Goal: Transaction & Acquisition: Purchase product/service

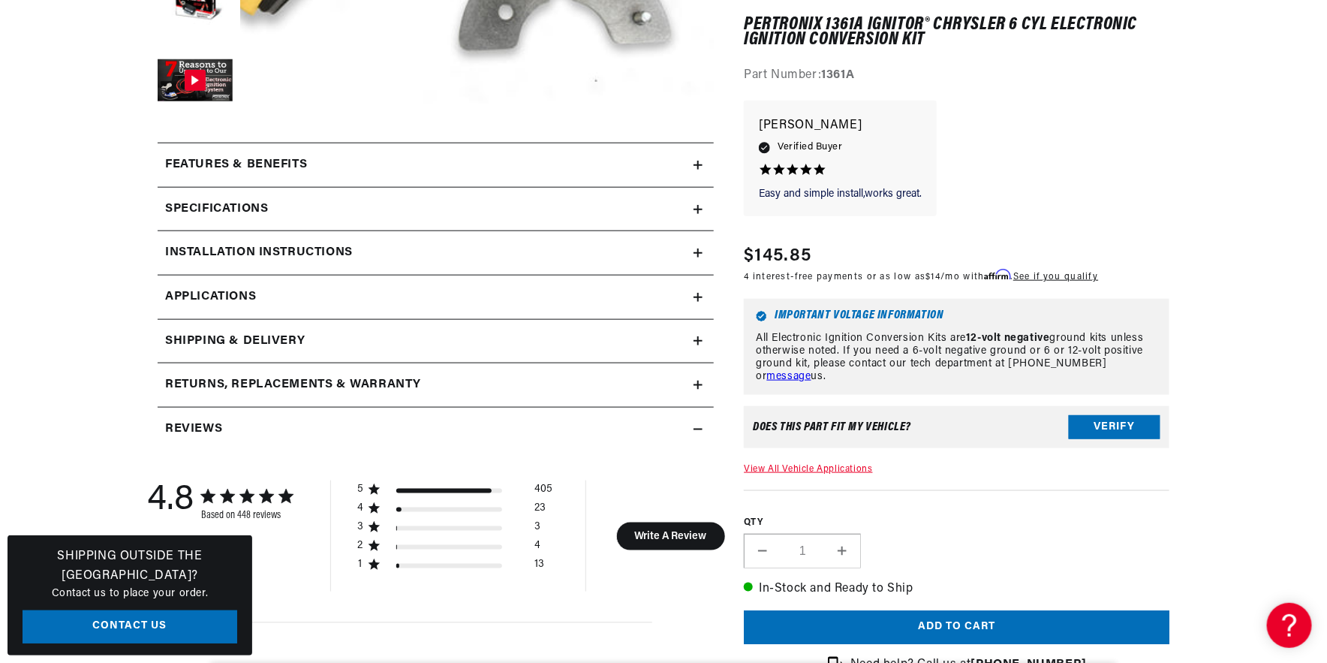
scroll to position [625, 0]
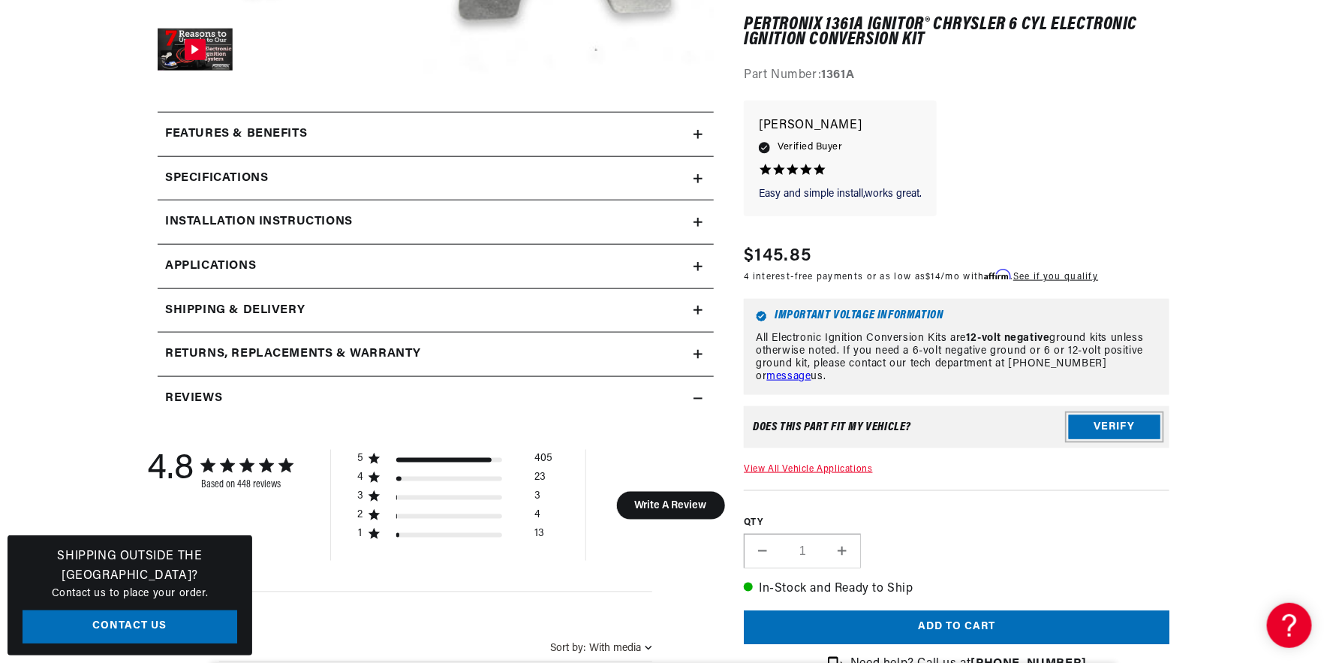
click at [1124, 421] on button "Verify" at bounding box center [1115, 428] width 92 height 24
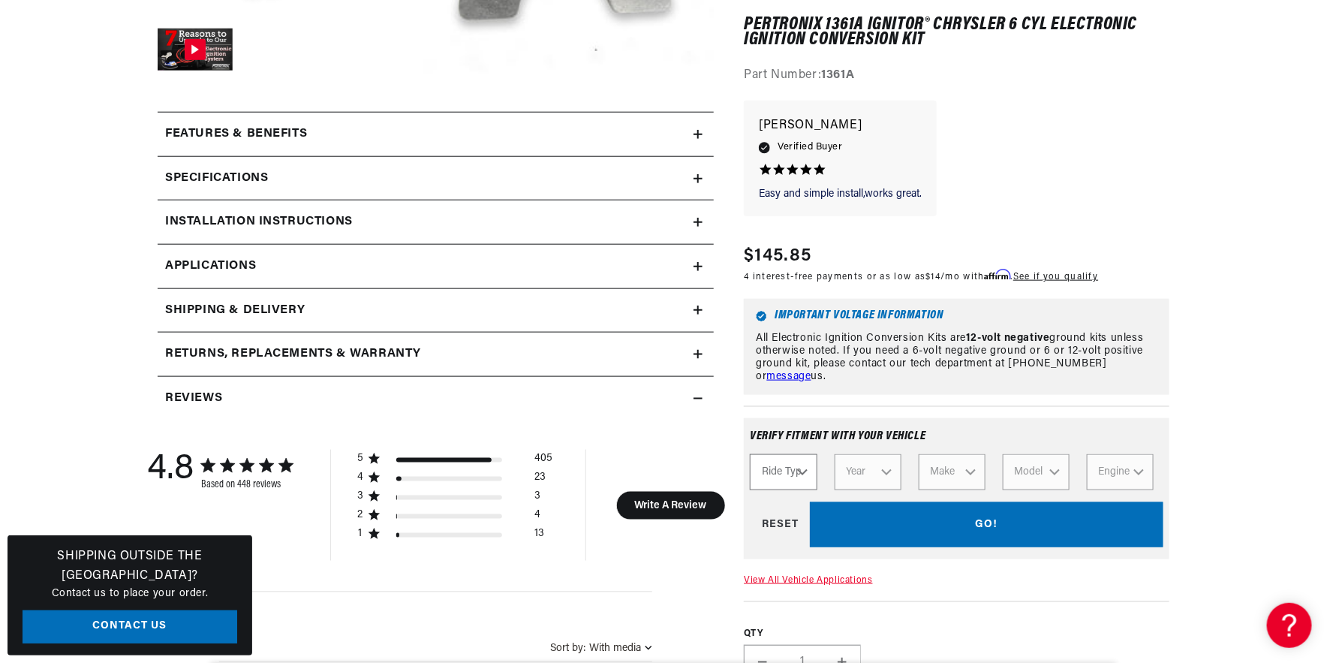
scroll to position [0, 0]
click at [806, 461] on select "Ride Type Automotive Agricultural Industrial Marine Motorcycle" at bounding box center [783, 473] width 67 height 36
select select "Automotive"
click at [750, 455] on select "Ride Type Automotive Agricultural Industrial Marine Motorcycle" at bounding box center [783, 473] width 67 height 36
select select "Automotive"
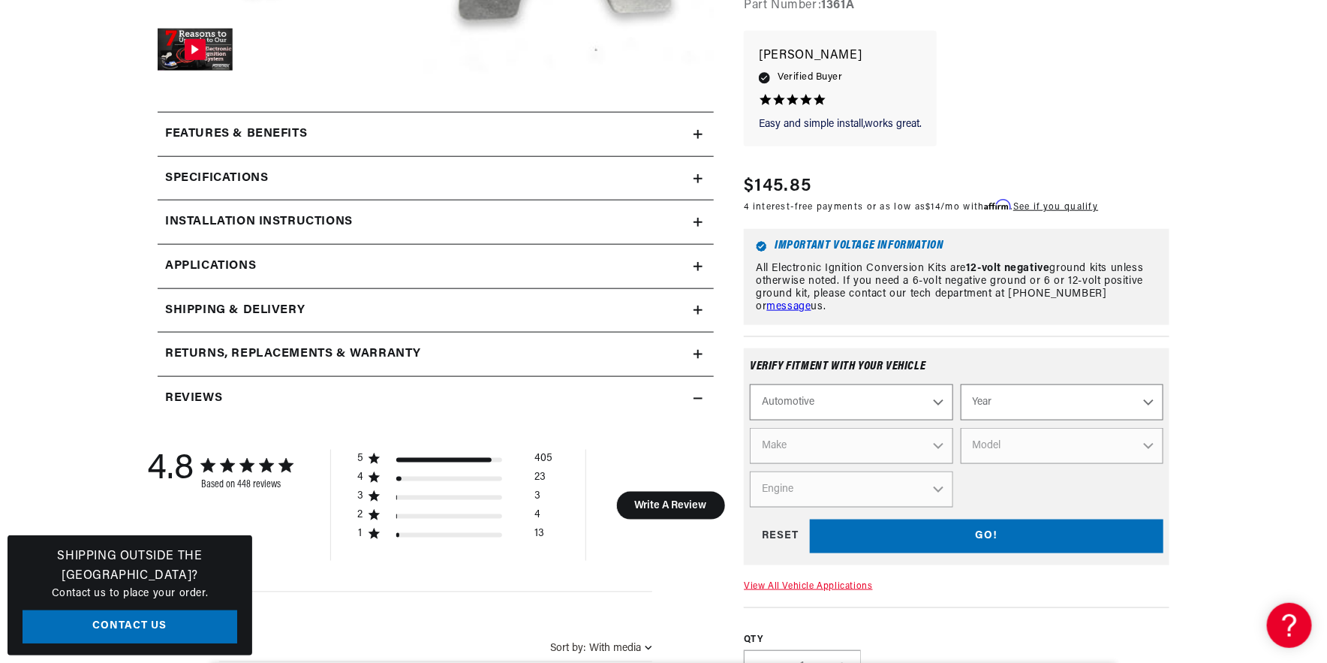
scroll to position [0, 455]
click at [1151, 387] on select "Year [DATE] 2023 2022 2021 2020 2019 2018 2017 2016 2015 2014 2013 2012 2011 20…" at bounding box center [1062, 402] width 203 height 36
select select "1957"
click at [961, 384] on select "Year [DATE] 2023 2022 2021 2020 2019 2018 2017 2016 2015 2014 2013 2012 2011 20…" at bounding box center [1062, 402] width 203 height 36
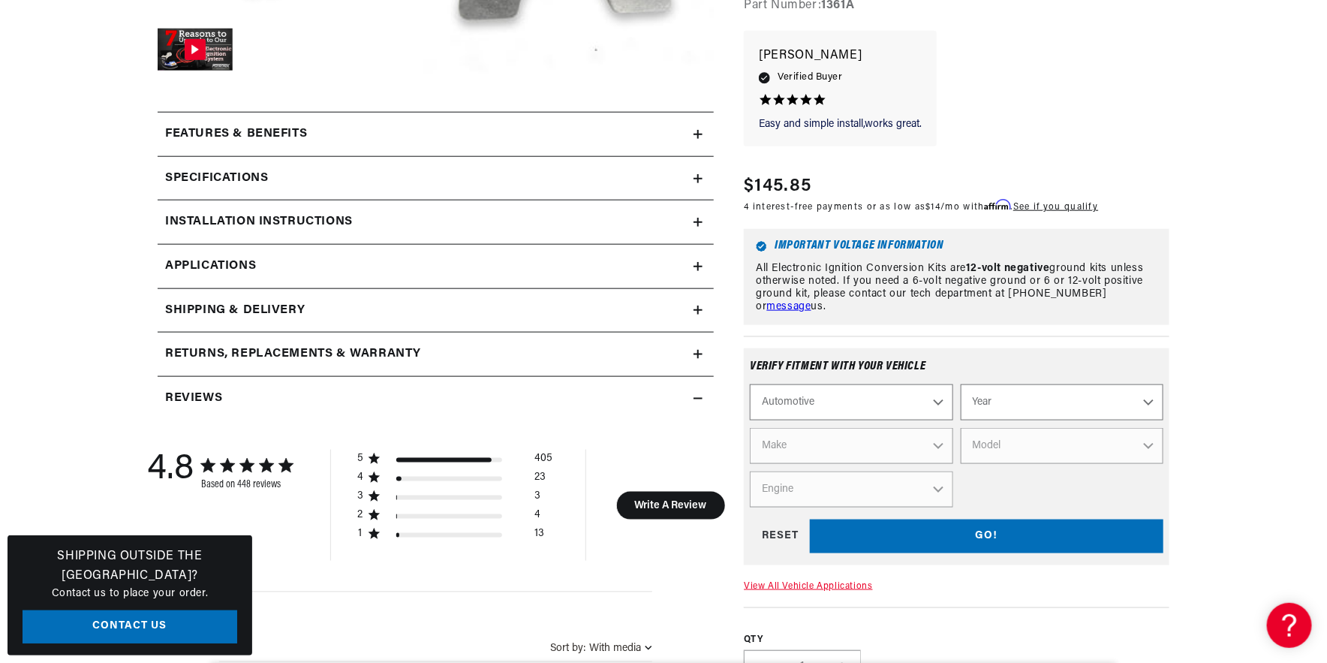
select select "1957"
click at [938, 428] on select "Make Alfa Romeo Aston [PERSON_NAME] [PERSON_NAME] Buick Cadillac Chevrolet Chry…" at bounding box center [851, 446] width 203 height 36
select select "Dodge"
click at [750, 428] on select "Make Alfa Romeo Aston Martin Austin Healey Buick Cadillac Chevrolet Chrysler Do…" at bounding box center [851, 446] width 203 height 36
select select "Dodge"
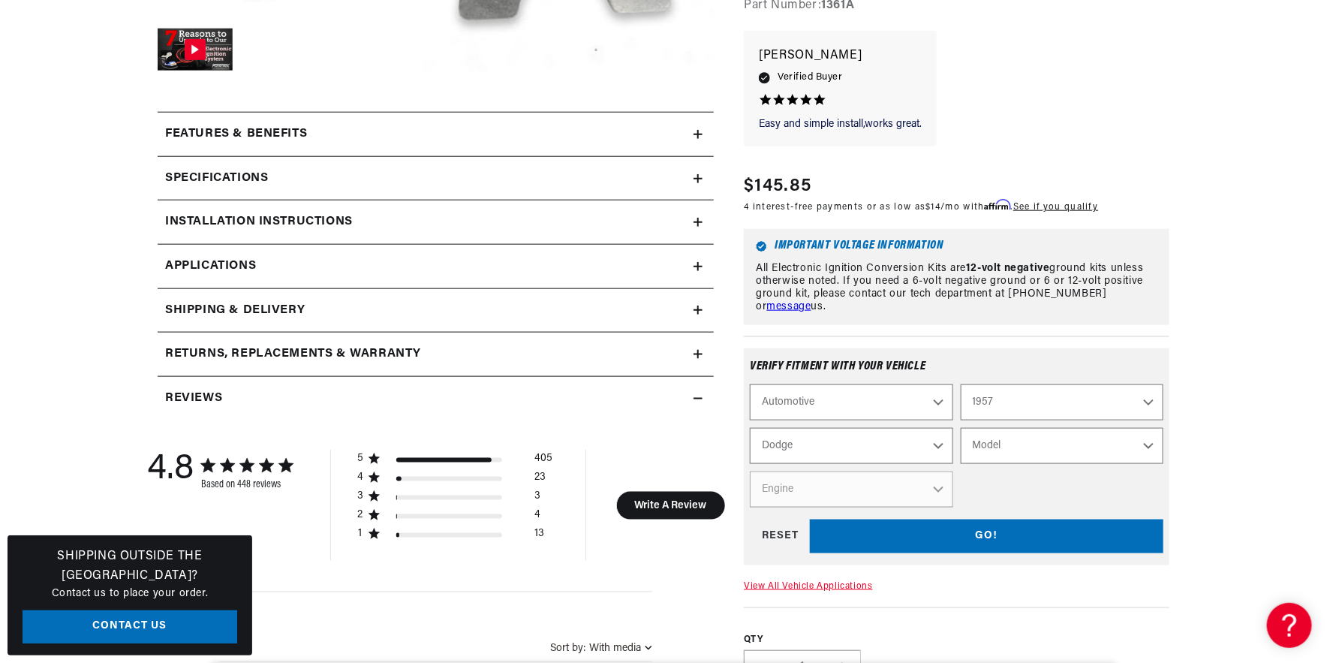
scroll to position [0, 455]
click at [1145, 428] on select "Model Coronet Custom Truck" at bounding box center [1062, 446] width 203 height 36
select select "Truck"
click at [961, 428] on select "Model Coronet Custom Truck" at bounding box center [1062, 446] width 203 height 36
select select "Model"
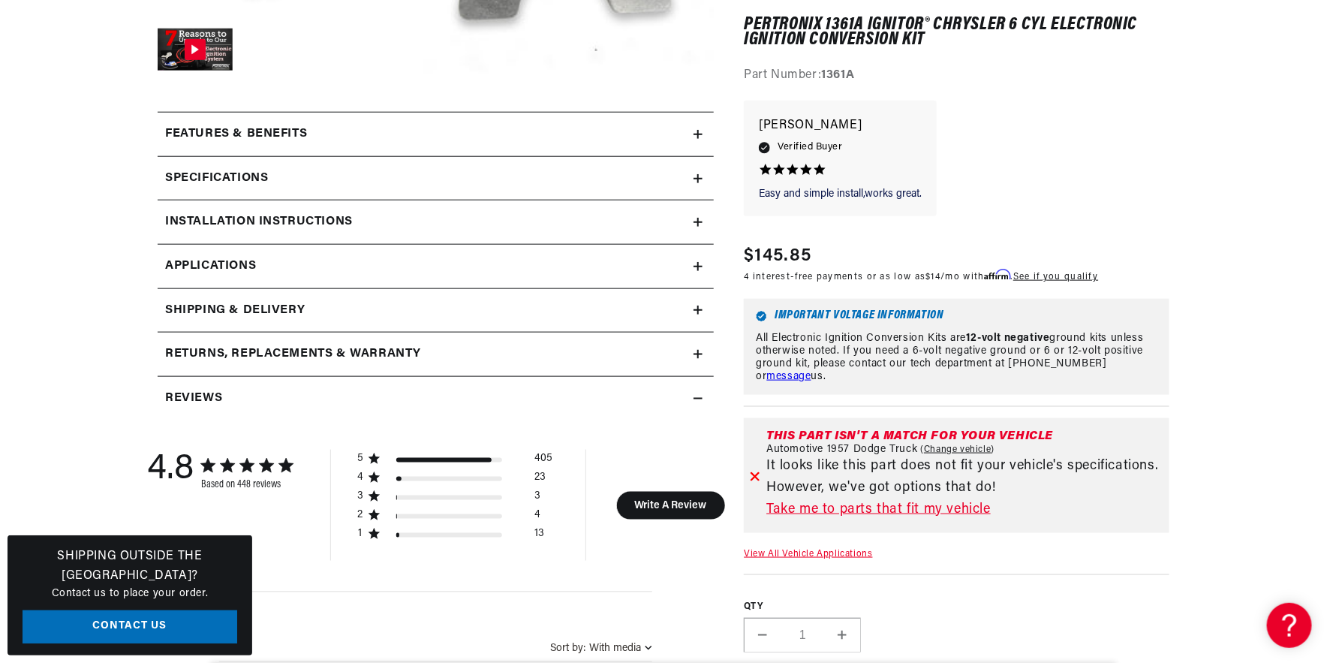
click at [877, 507] on link "Take me to parts that fit my vehicle" at bounding box center [964, 510] width 397 height 22
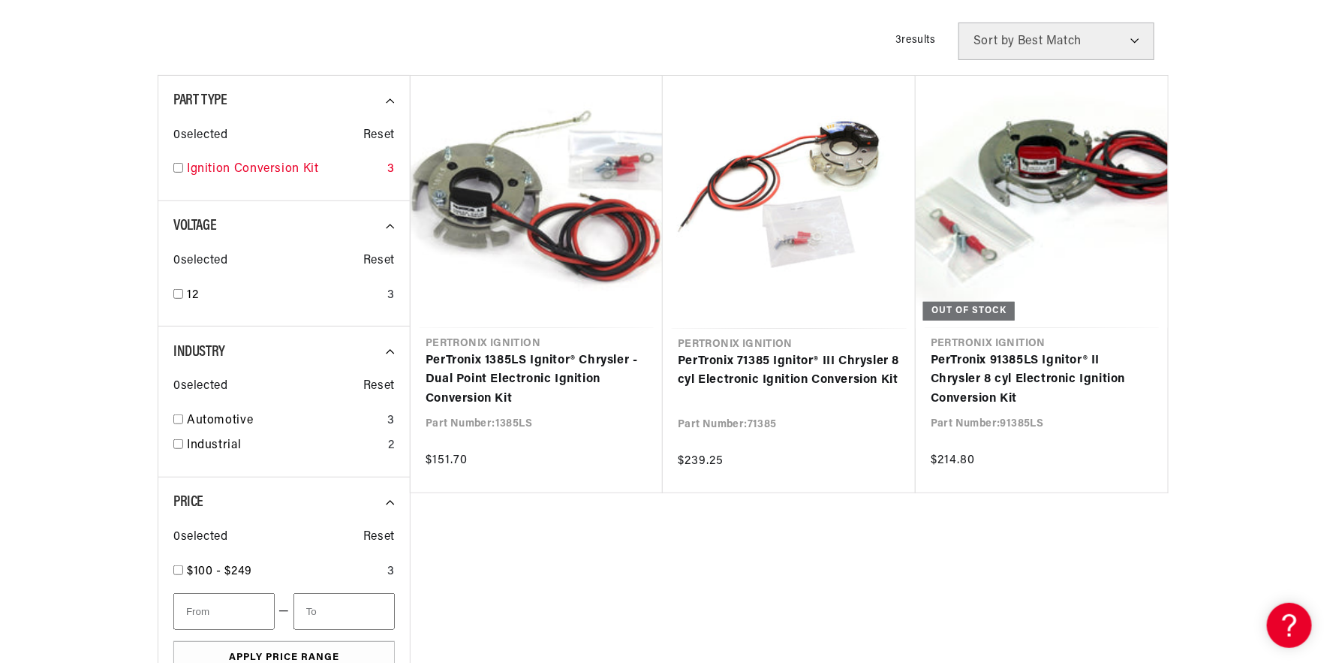
click at [178, 166] on input "checkbox" at bounding box center [178, 168] width 10 height 10
checkbox input "true"
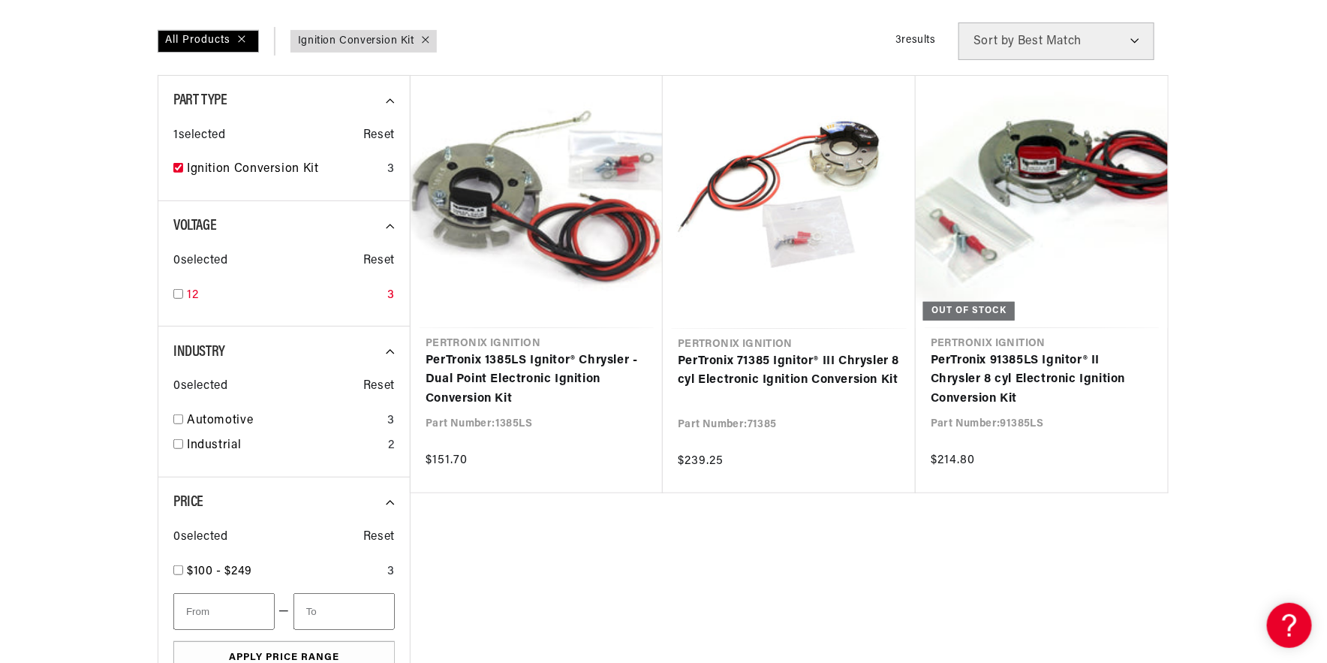
scroll to position [0, 455]
click at [178, 290] on input "checkbox" at bounding box center [178, 294] width 10 height 10
checkbox input "true"
click at [178, 418] on input "checkbox" at bounding box center [178, 419] width 10 height 10
checkbox input "true"
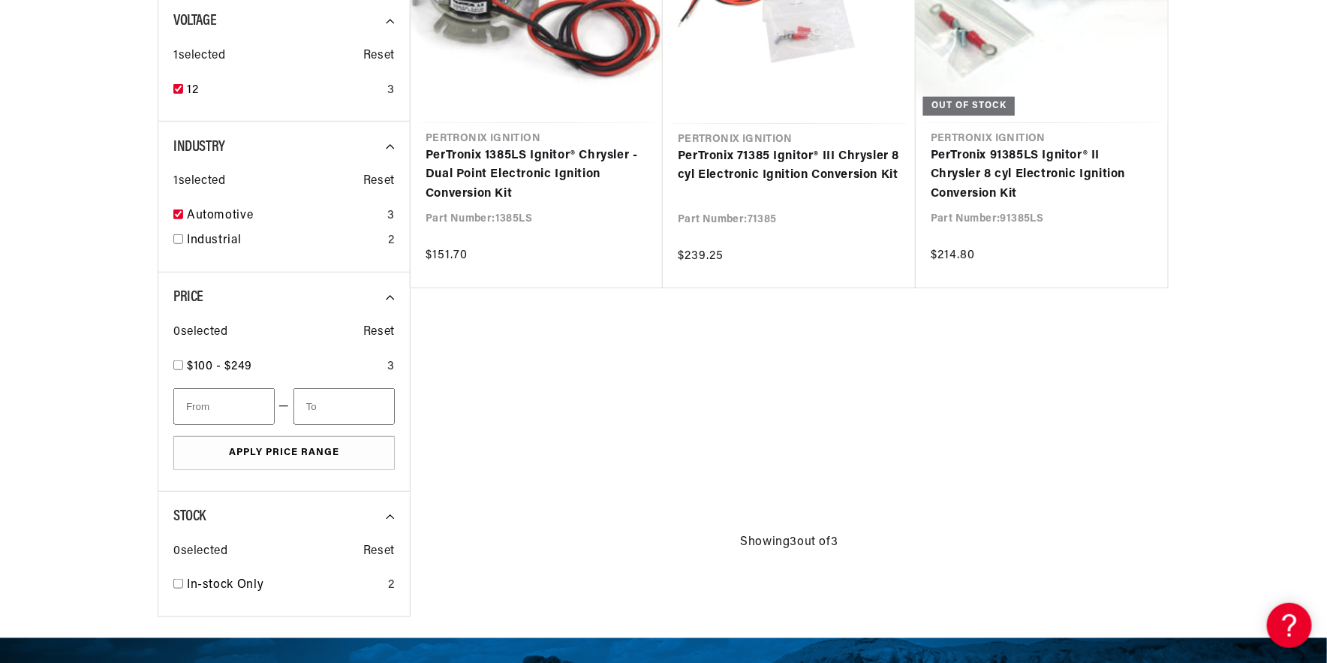
scroll to position [417, 0]
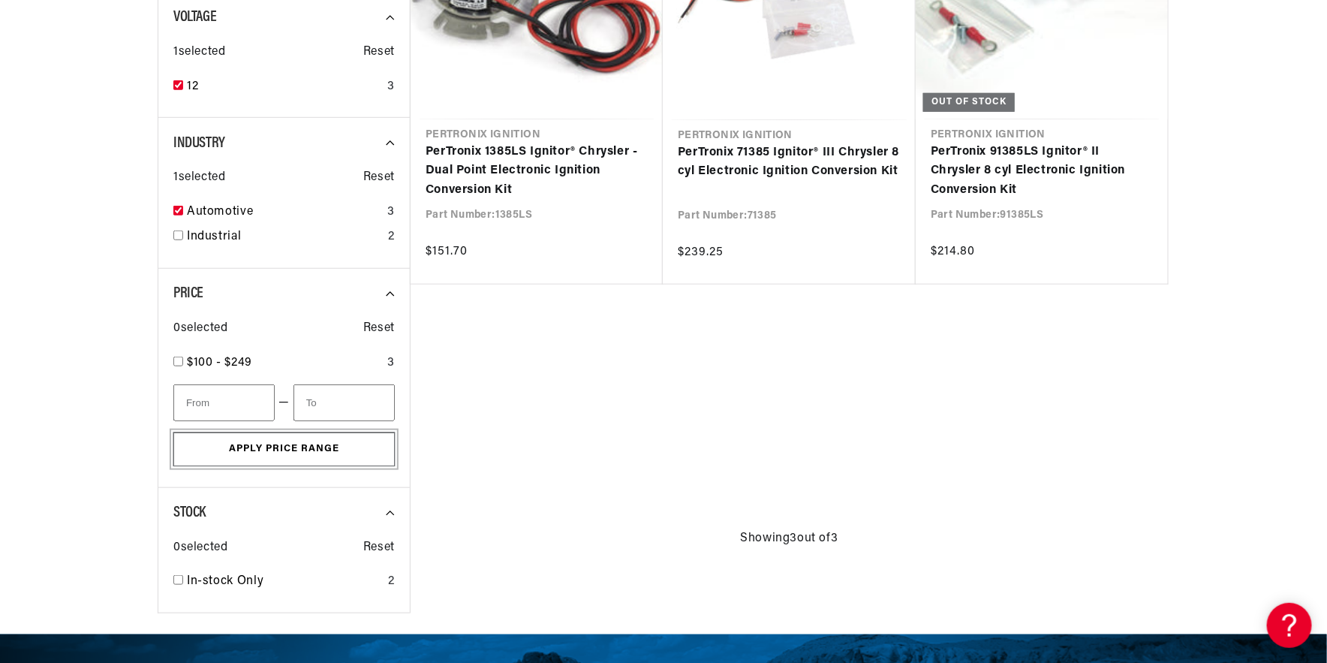
click at [299, 447] on button "Apply Price Range" at bounding box center [283, 449] width 221 height 34
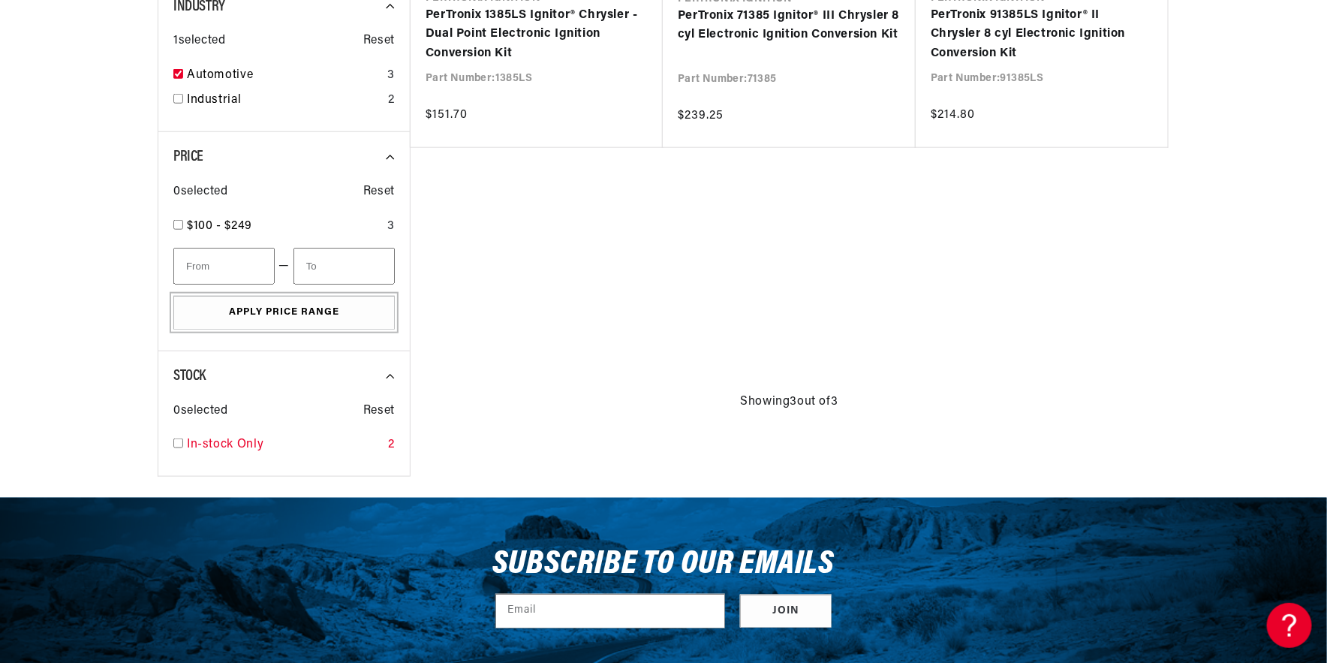
scroll to position [625, 0]
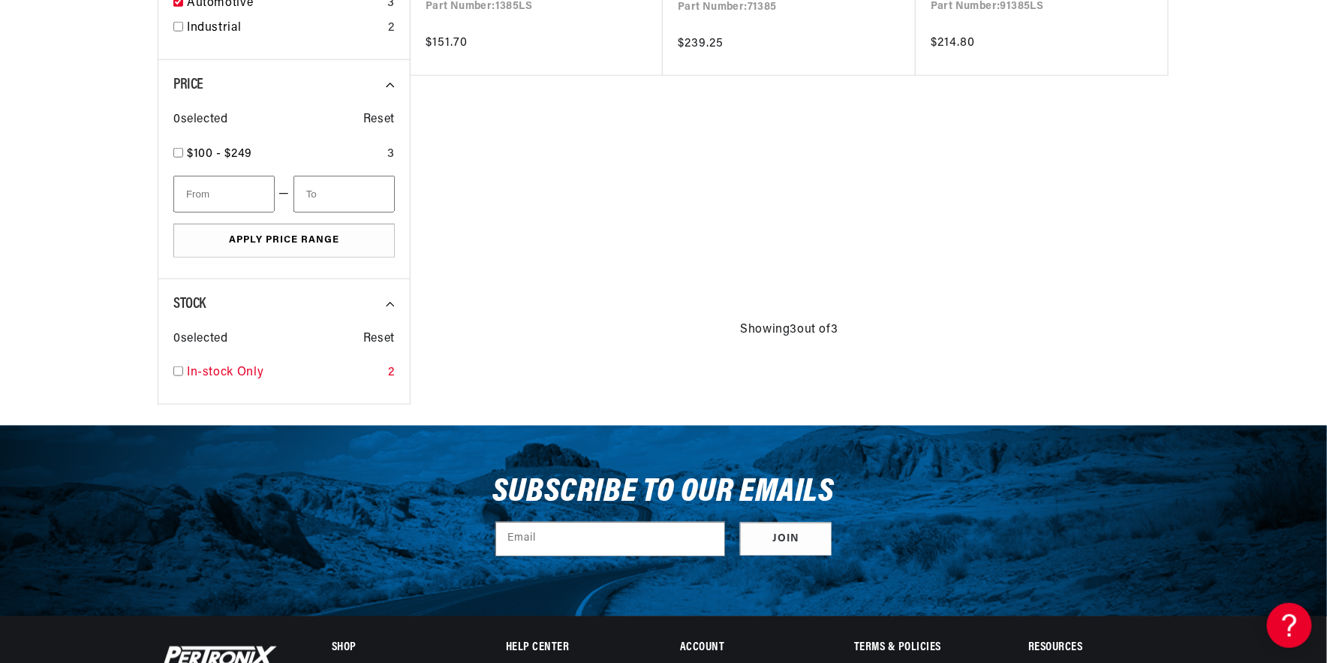
click at [182, 373] on input "checkbox" at bounding box center [178, 371] width 10 height 10
checkbox input "true"
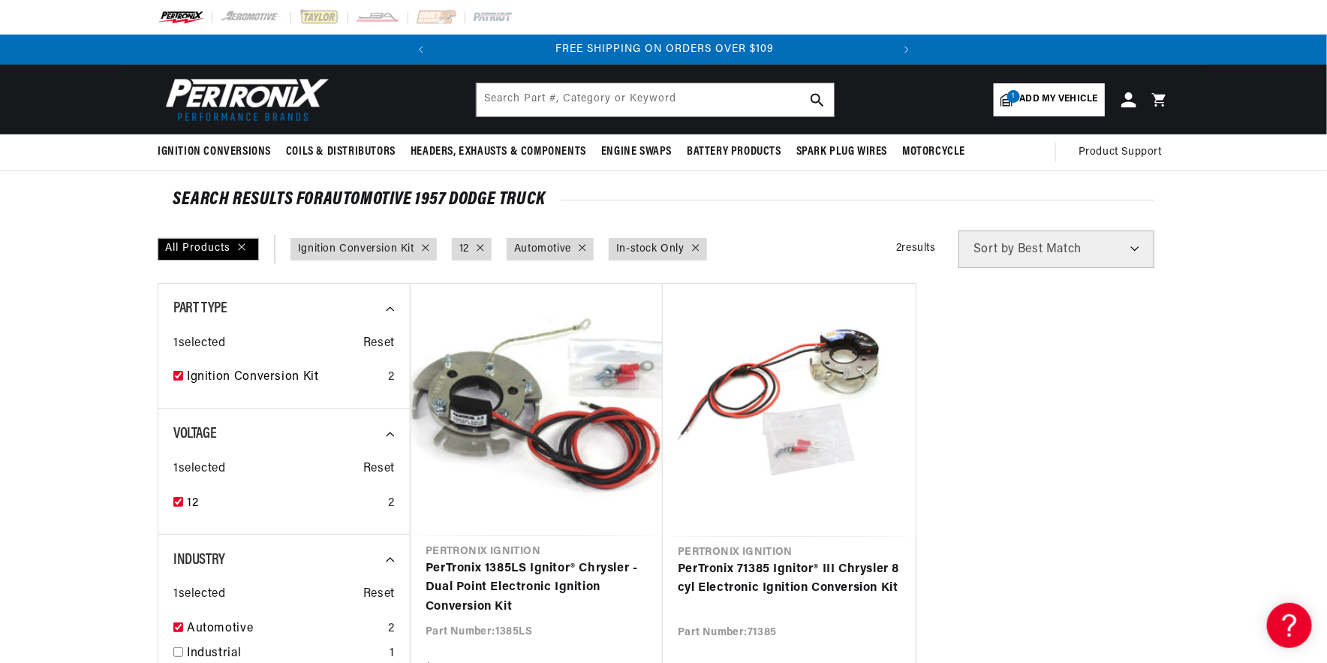
scroll to position [0, 455]
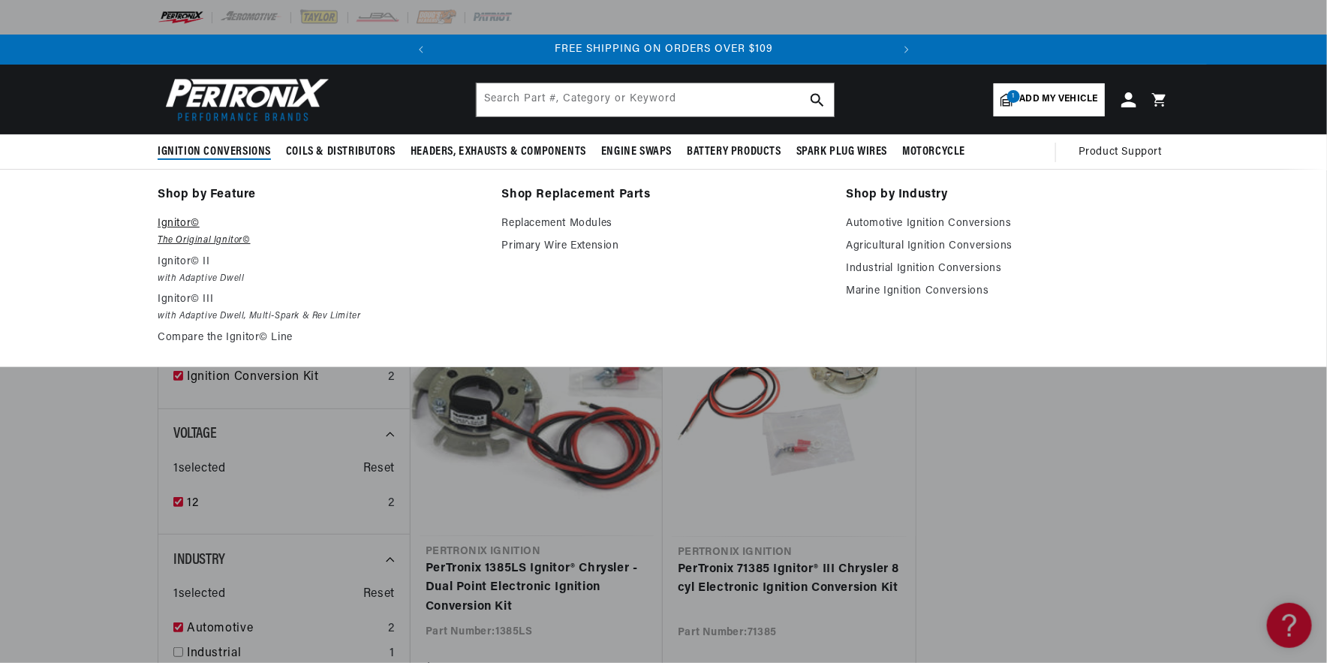
click at [194, 236] on em "The Original Ignitor©" at bounding box center [319, 241] width 323 height 16
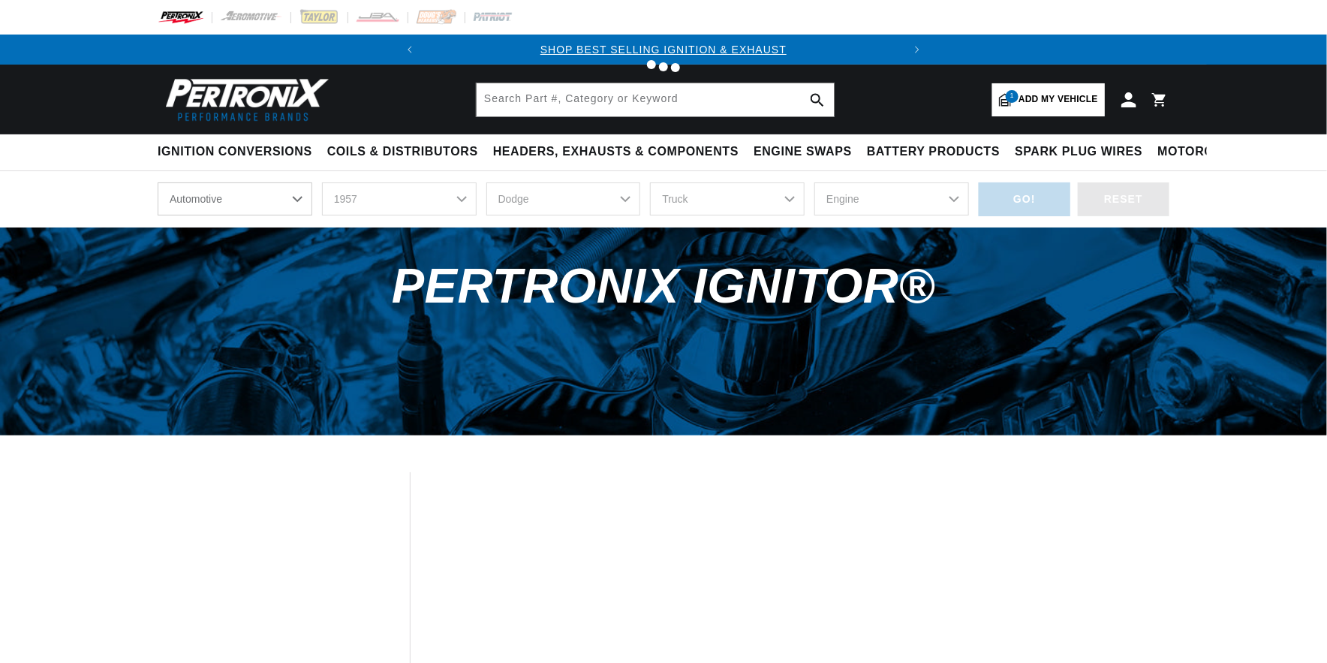
select select "1957"
select select "Dodge"
select select "Truck"
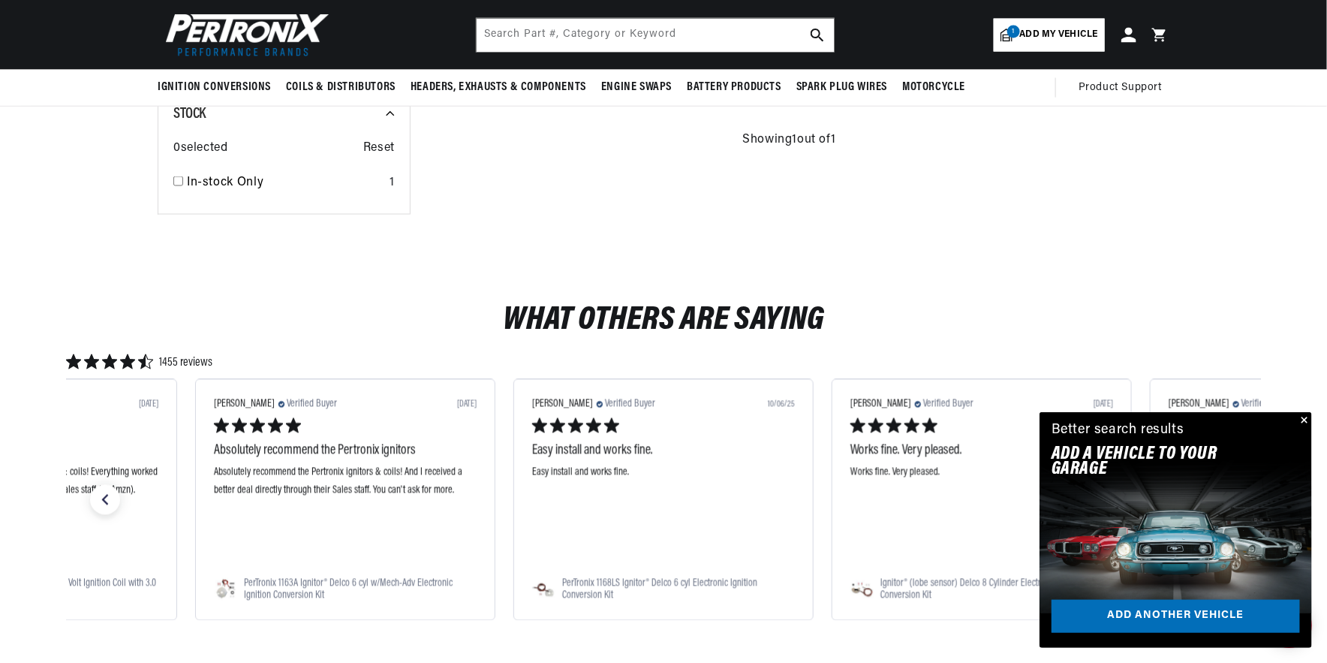
click at [1307, 420] on button "Close" at bounding box center [1303, 421] width 18 height 18
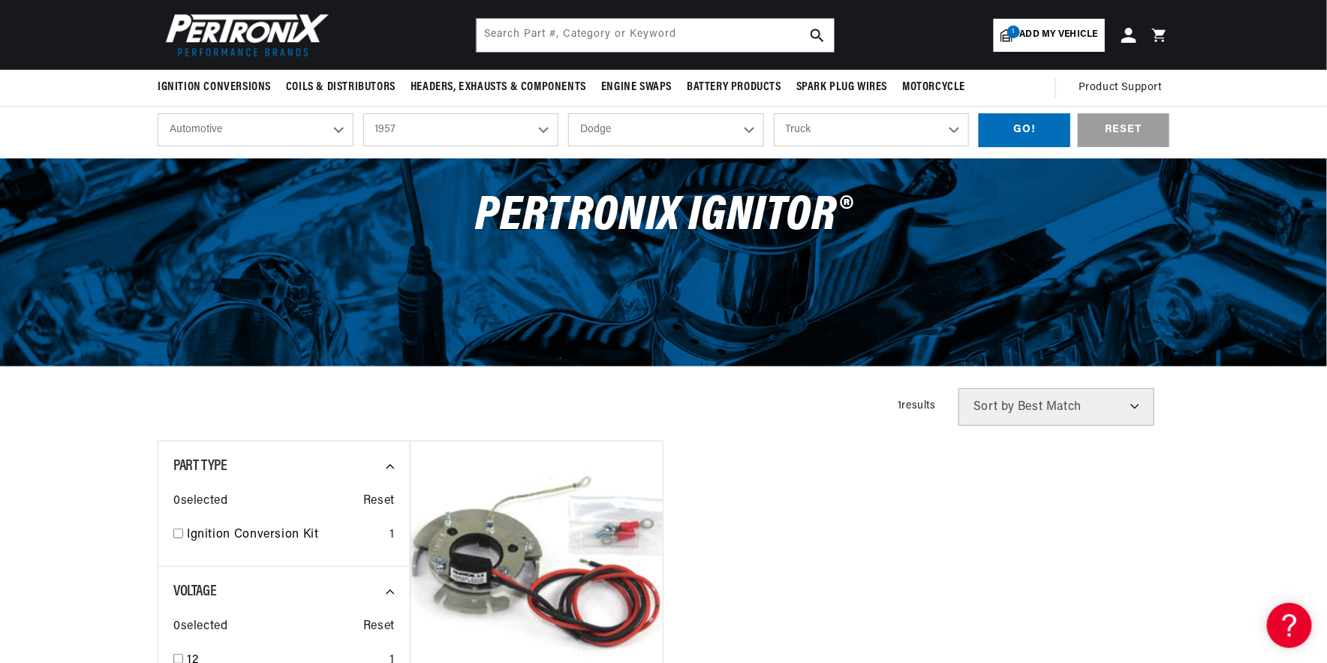
click at [1135, 407] on select "Best Match Featured Name, A-Z Name, Z-A Price, Low to High Price, High to Low" at bounding box center [1056, 407] width 196 height 38
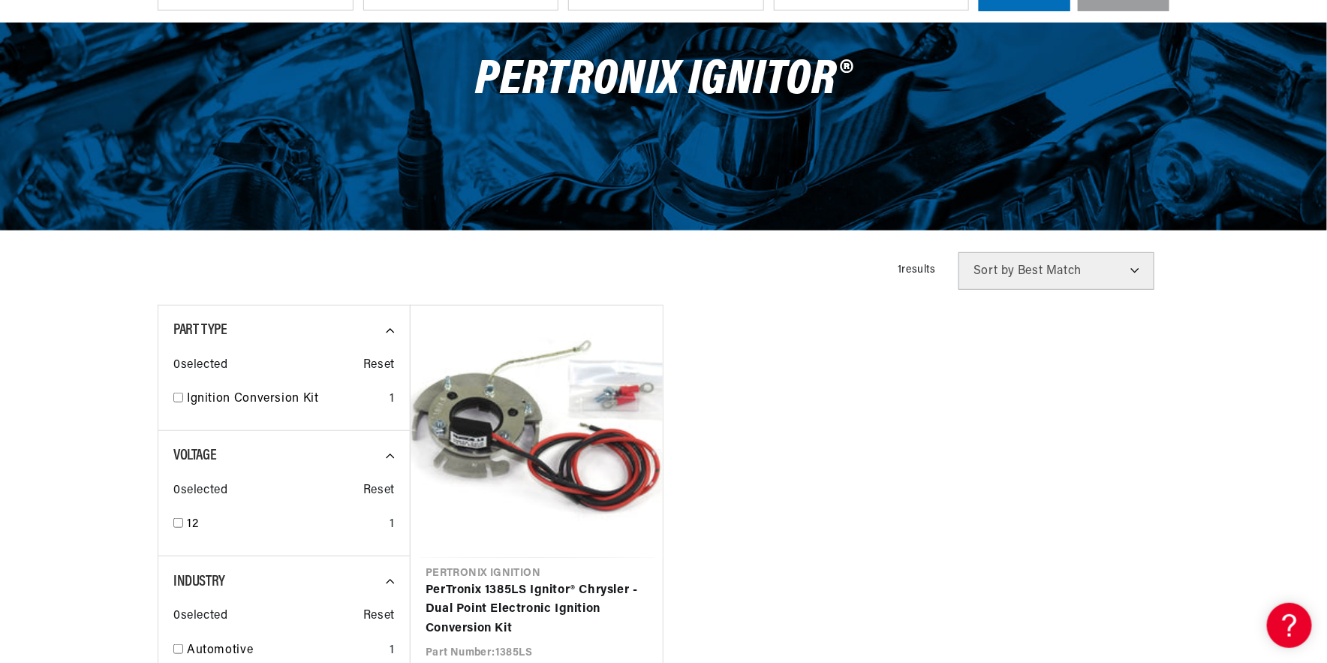
scroll to position [347, 0]
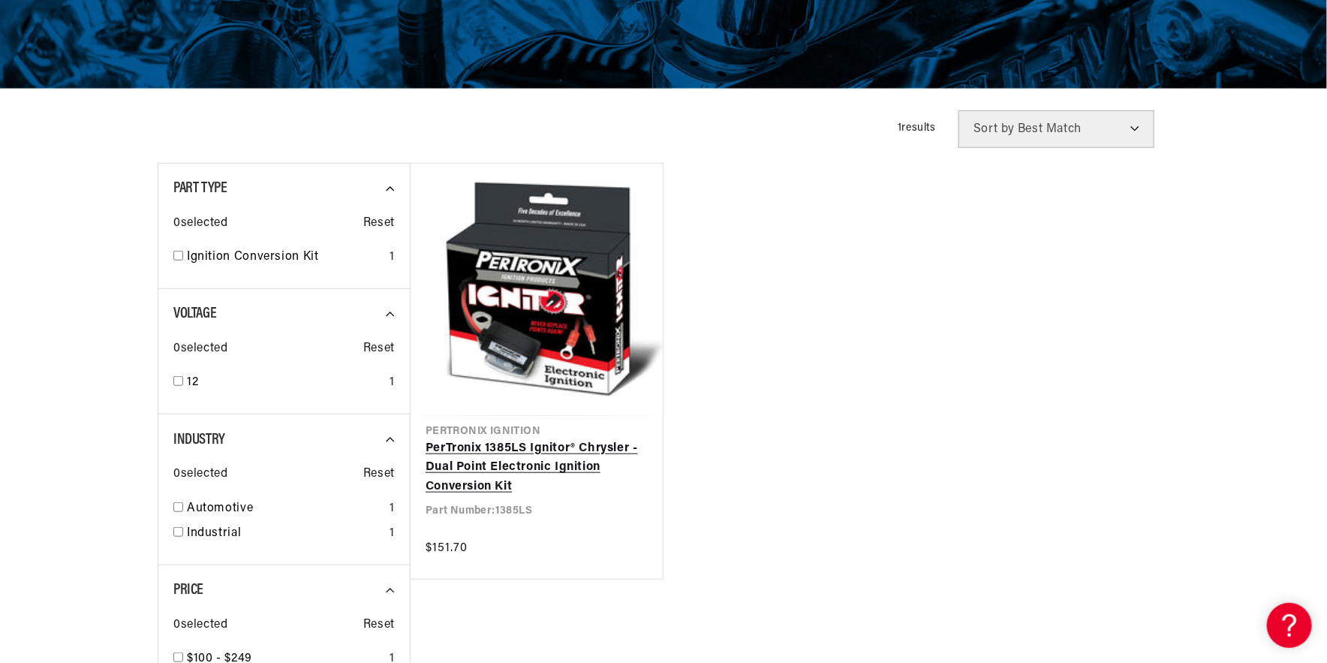
click at [478, 450] on link "PerTronix 1385LS Ignitor® Chrysler - Dual Point Electronic Ignition Conversion …" at bounding box center [537, 468] width 222 height 58
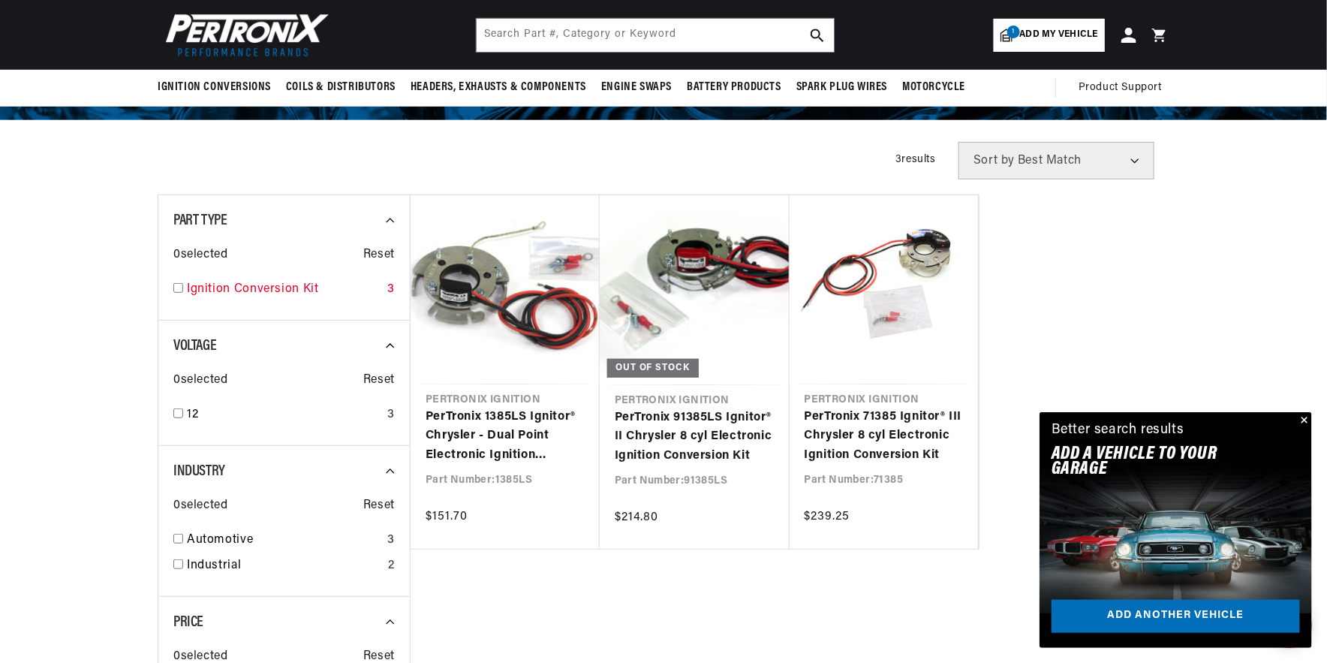
scroll to position [0, 3]
click at [179, 284] on input "checkbox" at bounding box center [178, 288] width 10 height 10
checkbox input "true"
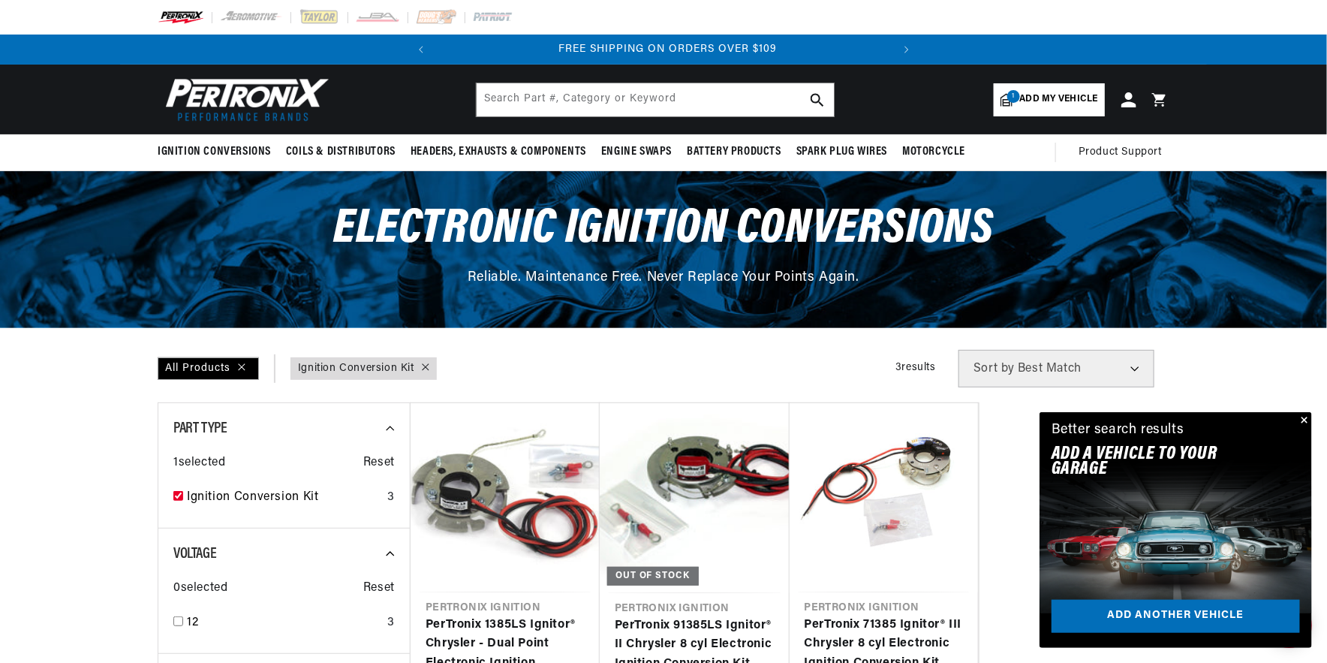
scroll to position [0, 455]
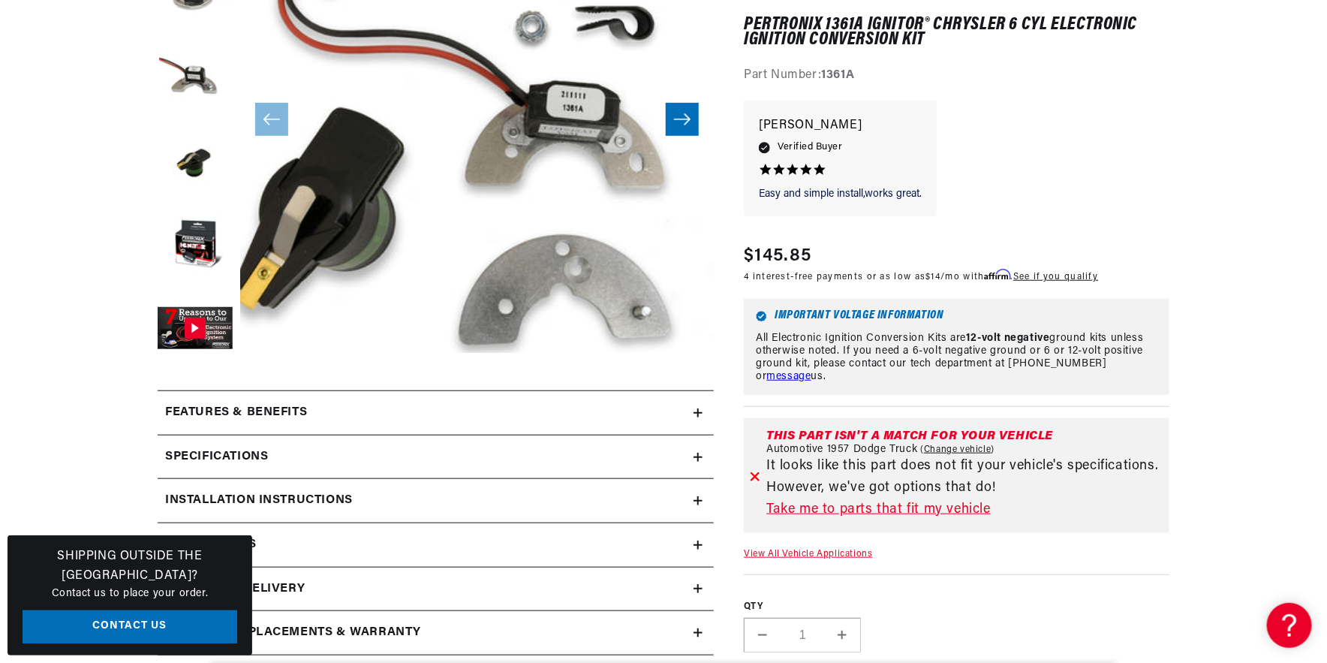
scroll to position [0, 455]
click at [955, 447] on link "Change vehicle" at bounding box center [958, 450] width 74 height 12
select select "1957"
select select "Dodge"
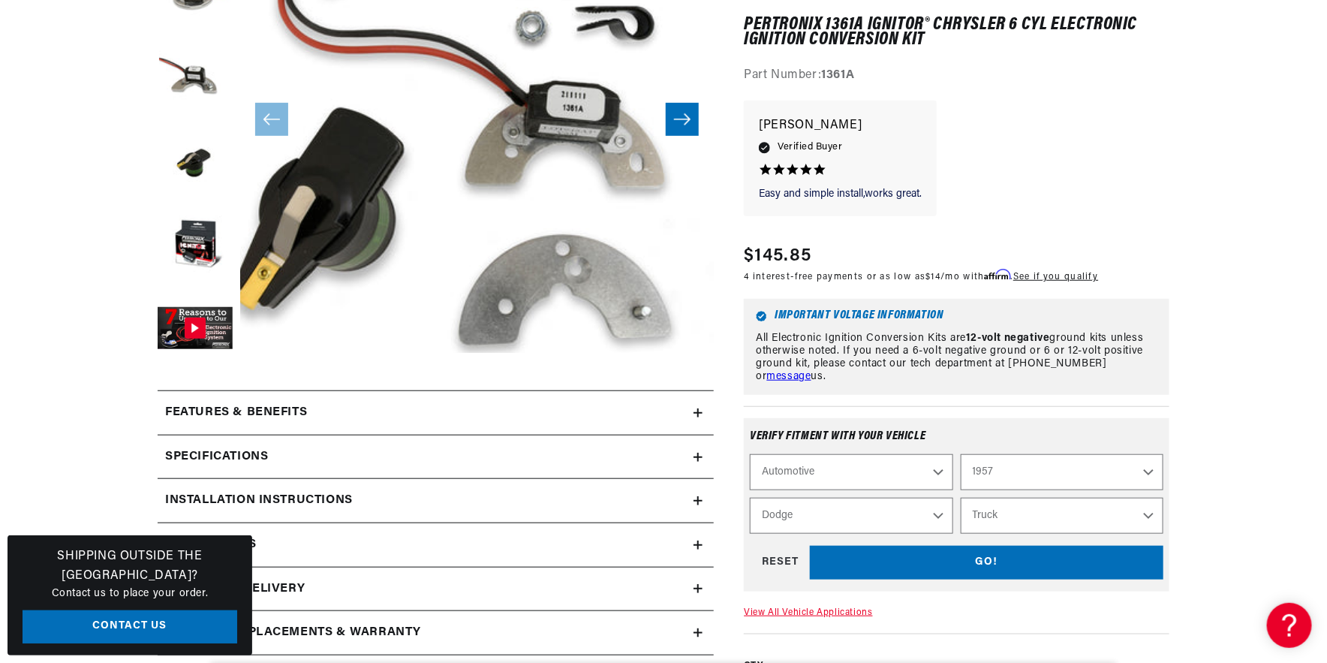
scroll to position [0, 0]
click at [808, 610] on link "View All Vehicle Applications" at bounding box center [808, 612] width 128 height 9
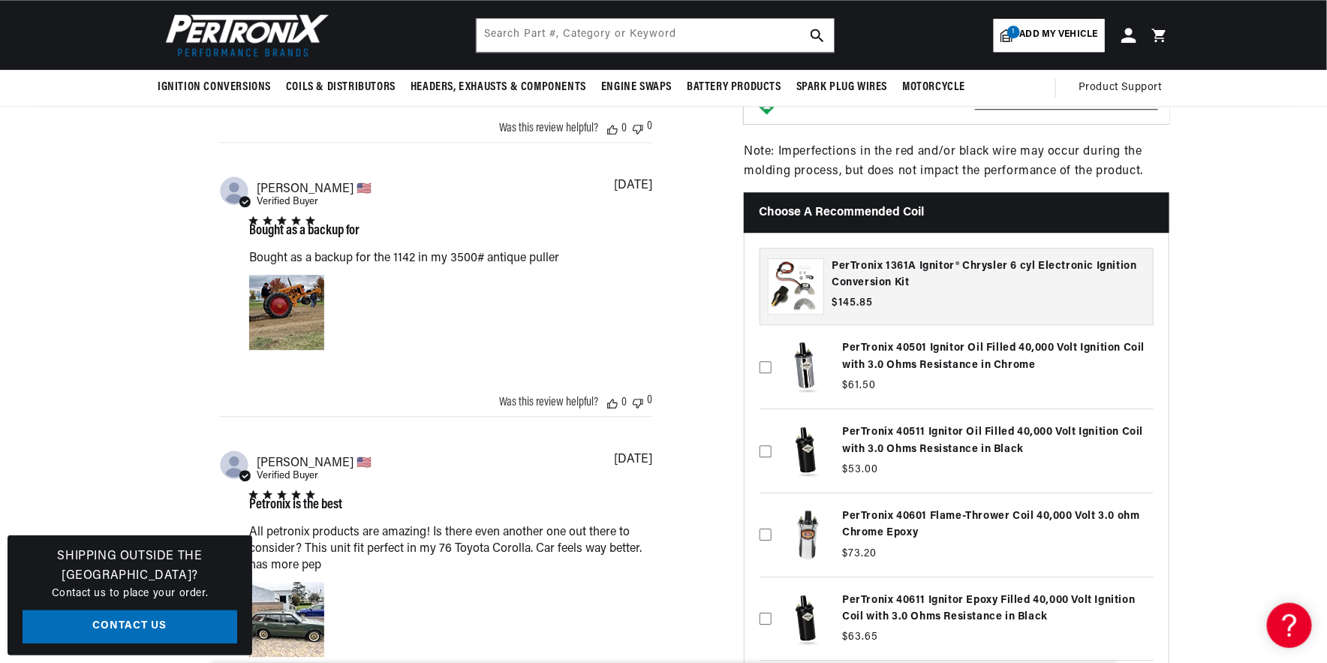
scroll to position [0, 455]
click at [974, 258] on h3 "PerTronix 1361A Ignitor® Chrysler 6 cyl Electronic Ignition Conversion Kit" at bounding box center [989, 275] width 314 height 34
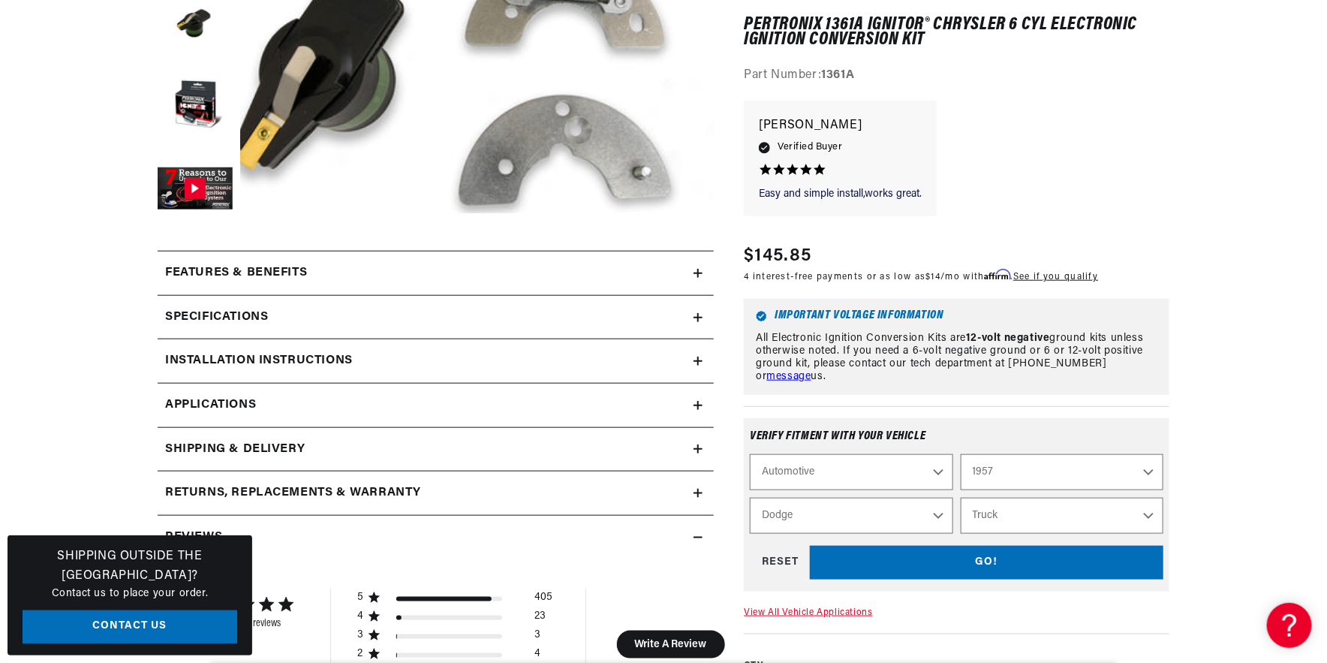
scroll to position [0, 8]
click at [1149, 516] on select "Coronet Custom Truck" at bounding box center [1062, 516] width 203 height 36
click at [961, 498] on select "Coronet Custom Truck" at bounding box center [1062, 516] width 203 height 36
select select "Custom"
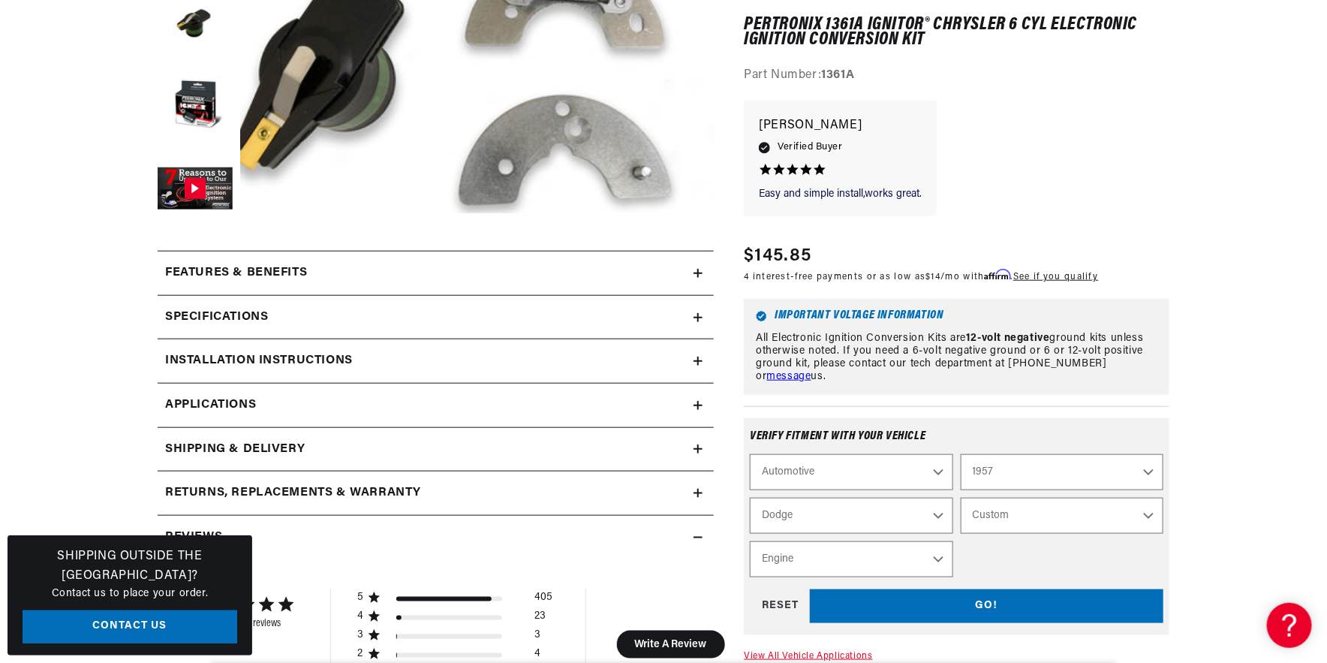
click at [985, 602] on div "GO! RESET" at bounding box center [957, 607] width 414 height 34
click at [778, 602] on div "RESET" at bounding box center [780, 607] width 60 height 34
select select "Ride Type"
select select "Year"
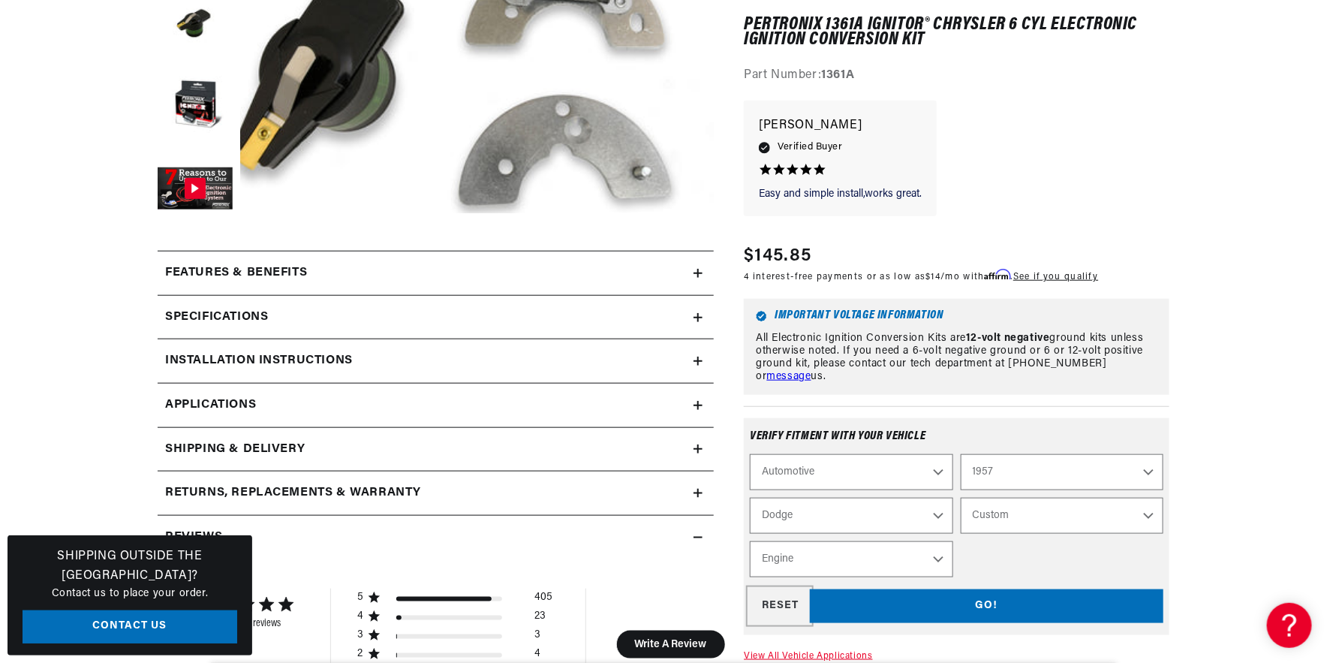
select select "Make"
select select "Model"
click at [938, 473] on select "Ride Type Automotive Agricultural Industrial Marine Motorcycle" at bounding box center [851, 473] width 203 height 36
select select "Automotive"
click at [750, 455] on select "Ride Type Automotive Agricultural Industrial Marine Motorcycle" at bounding box center [851, 473] width 203 height 36
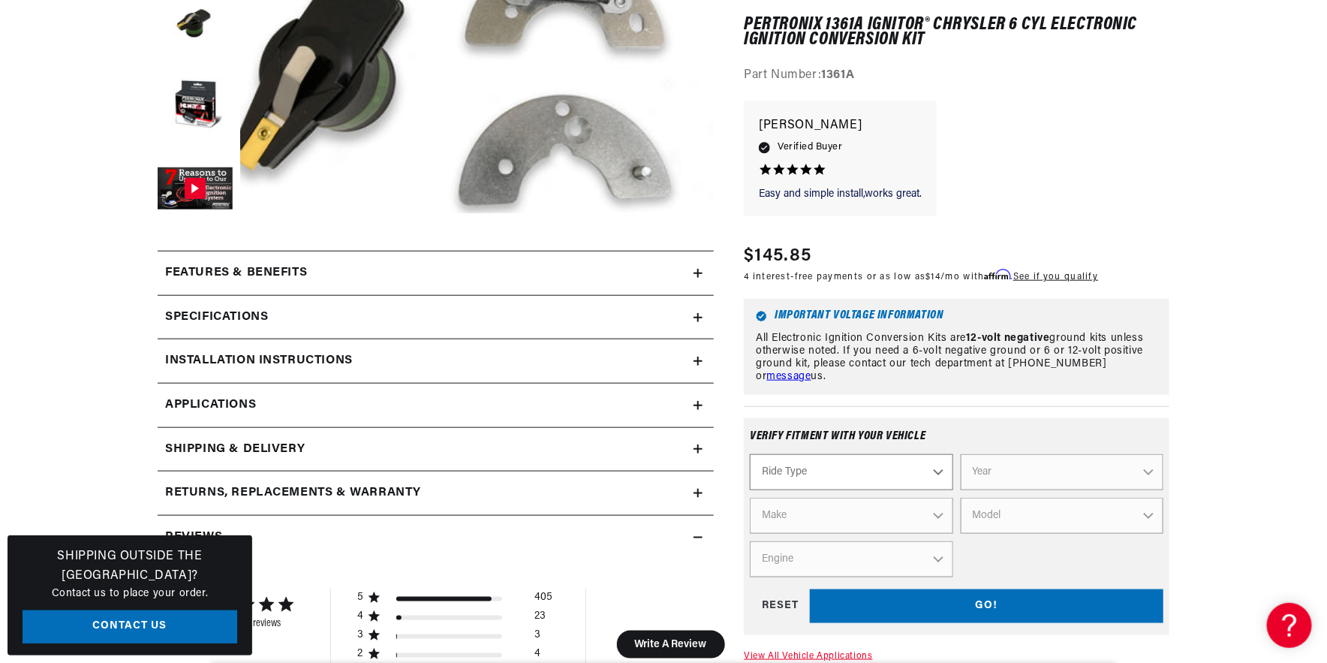
select select "Automotive"
click at [1151, 470] on select "Year 2024 2023 2022 2021 2020 2019 2018 2017 2016 2015 2014 2013 2012 2011 2010…" at bounding box center [1062, 473] width 203 height 36
select select "1957"
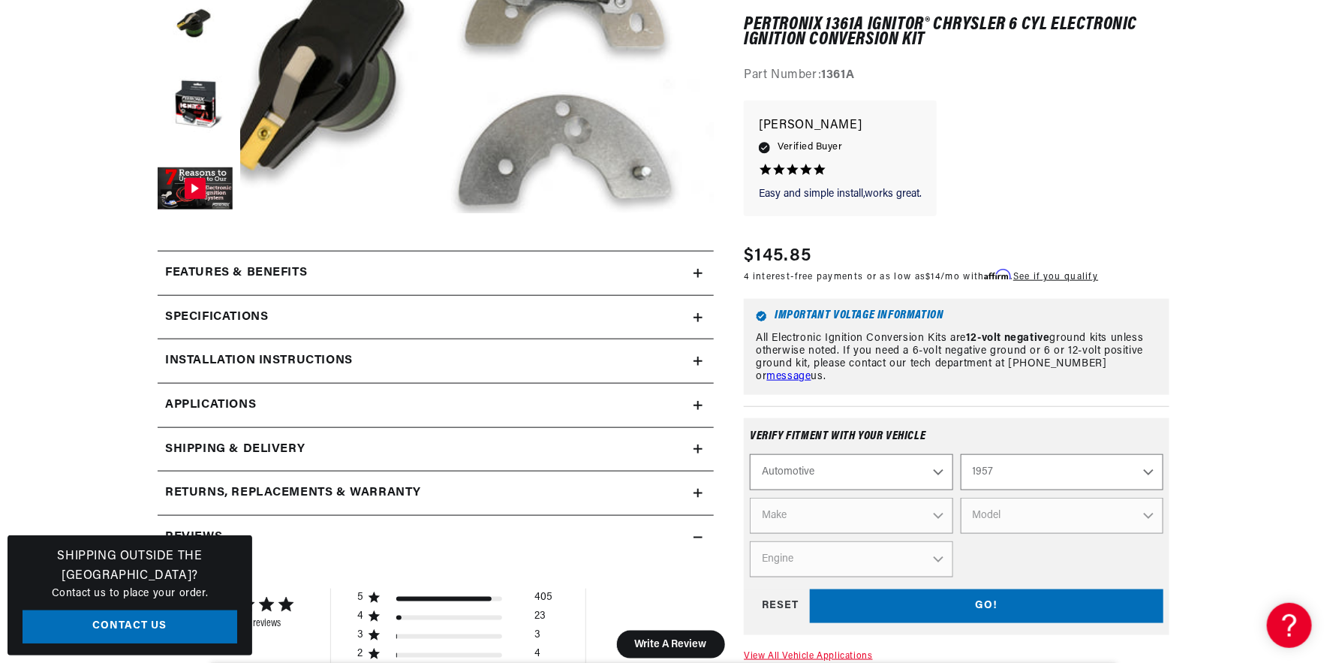
click at [961, 455] on select "Year 2024 2023 2022 2021 2020 2019 2018 2017 2016 2015 2014 2013 2012 2011 2010…" at bounding box center [1062, 473] width 203 height 36
select select "1957"
click at [940, 516] on select "Make Alfa Romeo Aston Martin Austin Healey Buick Cadillac Chevrolet Chrysler Do…" at bounding box center [851, 516] width 203 height 36
select select "Dodge"
click at [750, 498] on select "Make Alfa Romeo Aston Martin Austin Healey Buick Cadillac Chevrolet Chrysler Do…" at bounding box center [851, 516] width 203 height 36
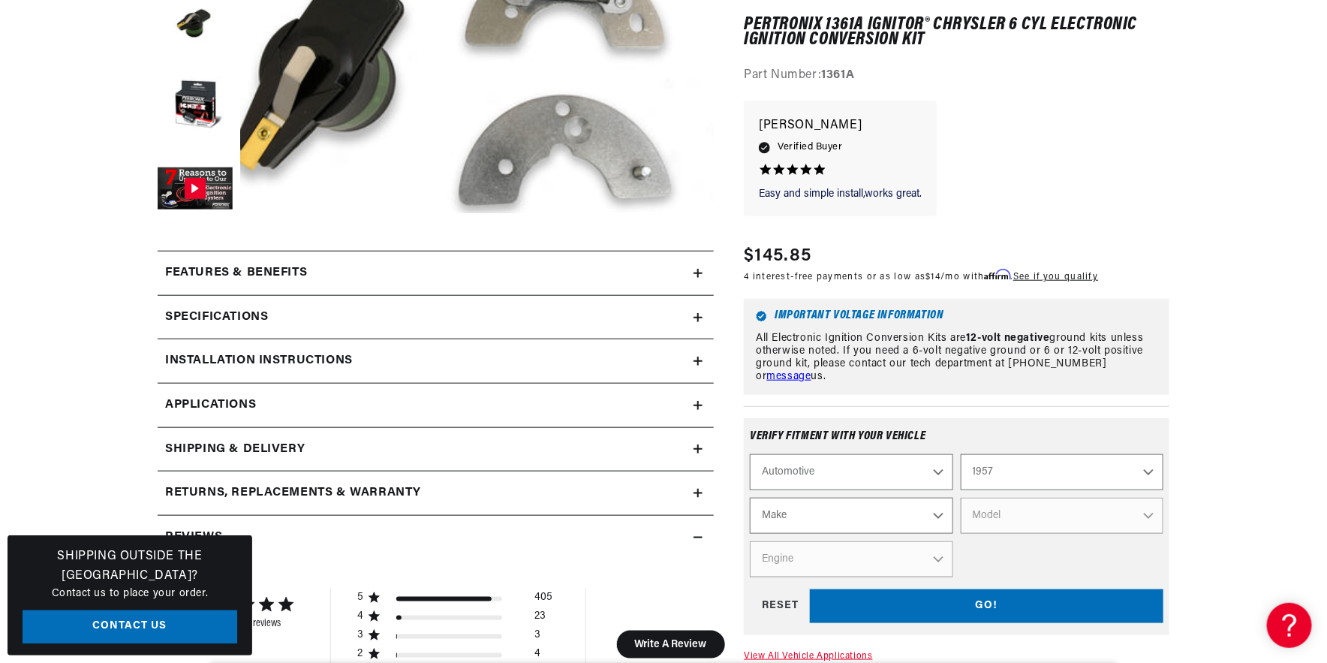
select select "Dodge"
click at [1151, 513] on select "Model Coronet Custom Truck" at bounding box center [1062, 516] width 203 height 36
select select "Truck"
click at [961, 498] on select "Model Coronet Custom Truck" at bounding box center [1062, 516] width 203 height 36
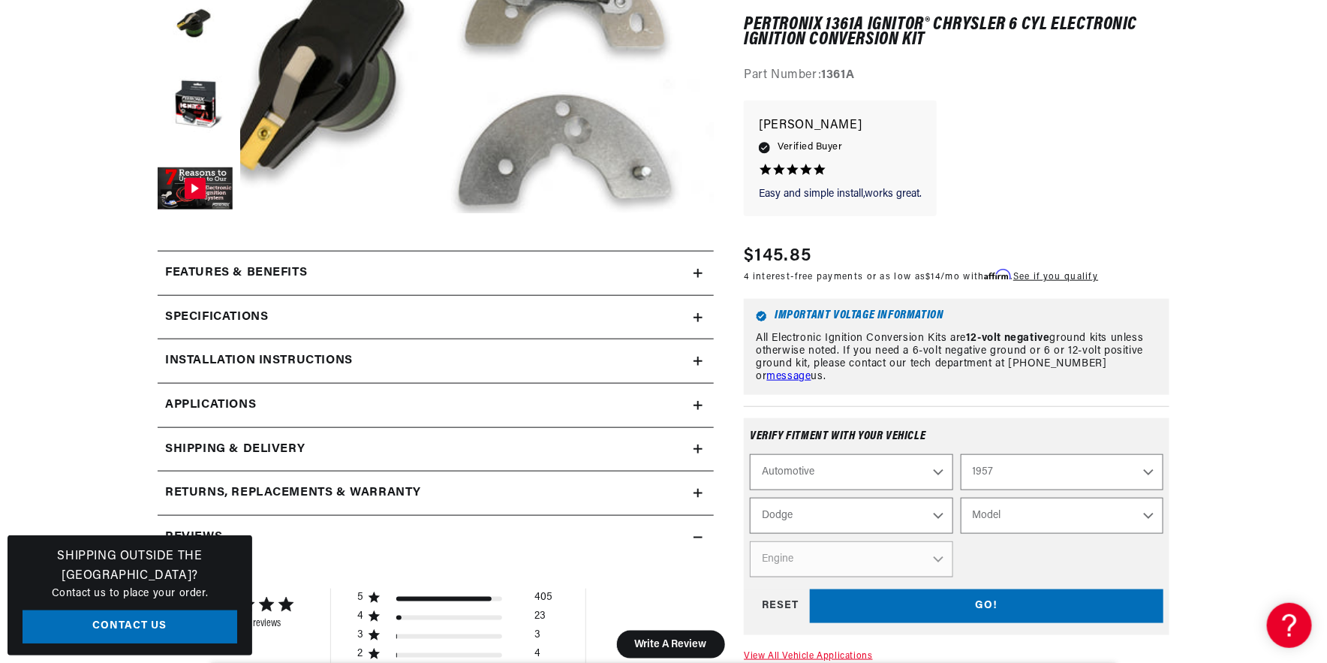
select select "Truck"
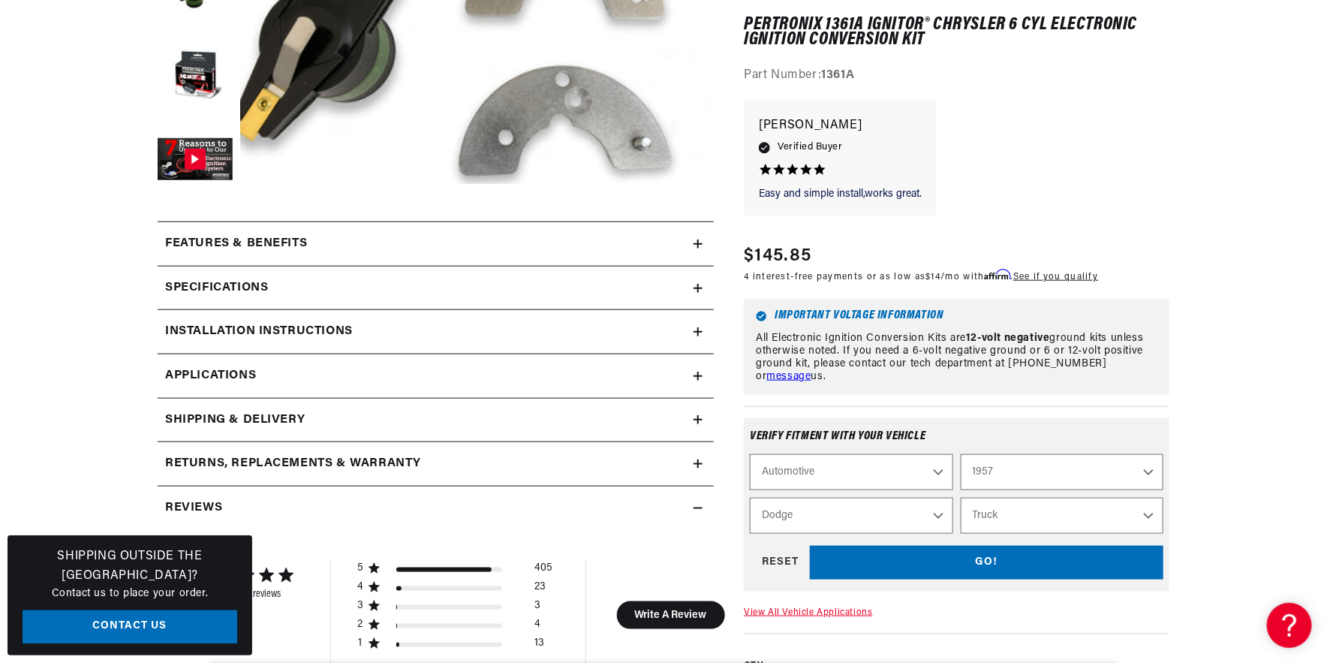
scroll to position [694, 0]
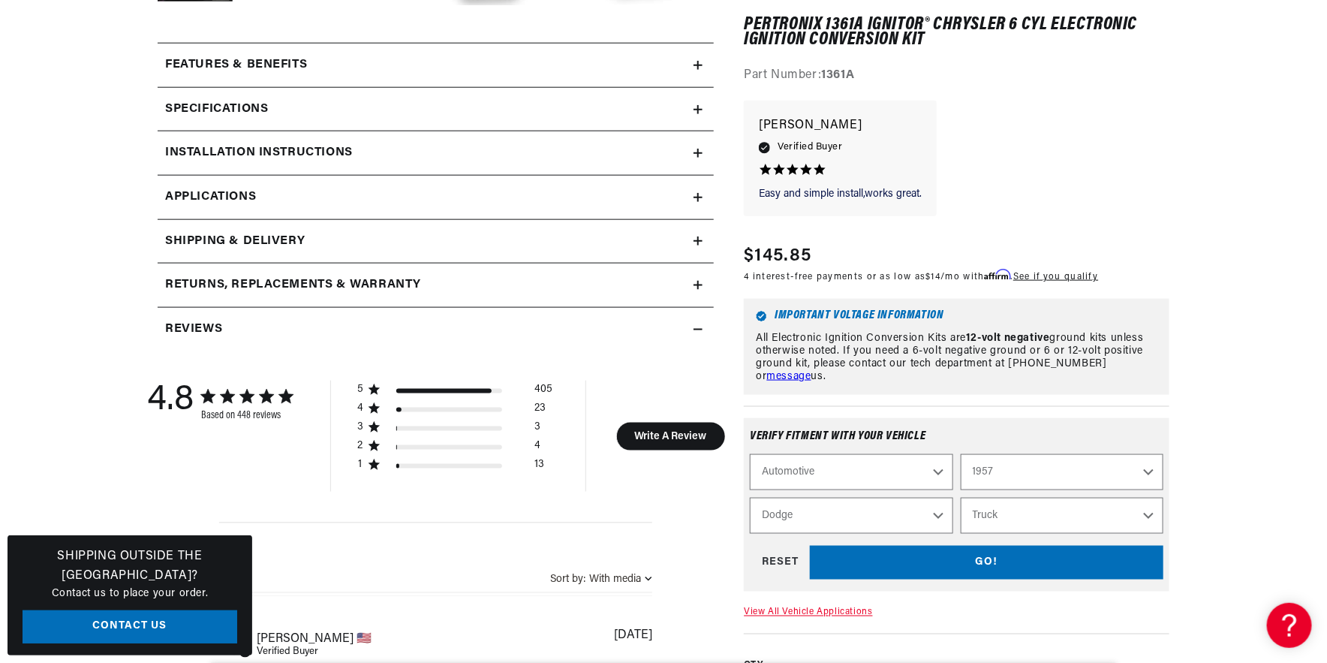
click at [1157, 513] on select "Coronet Custom Truck" at bounding box center [1062, 516] width 203 height 36
click at [781, 556] on div "RESET" at bounding box center [780, 563] width 60 height 34
select select "Ride Type"
select select "Year"
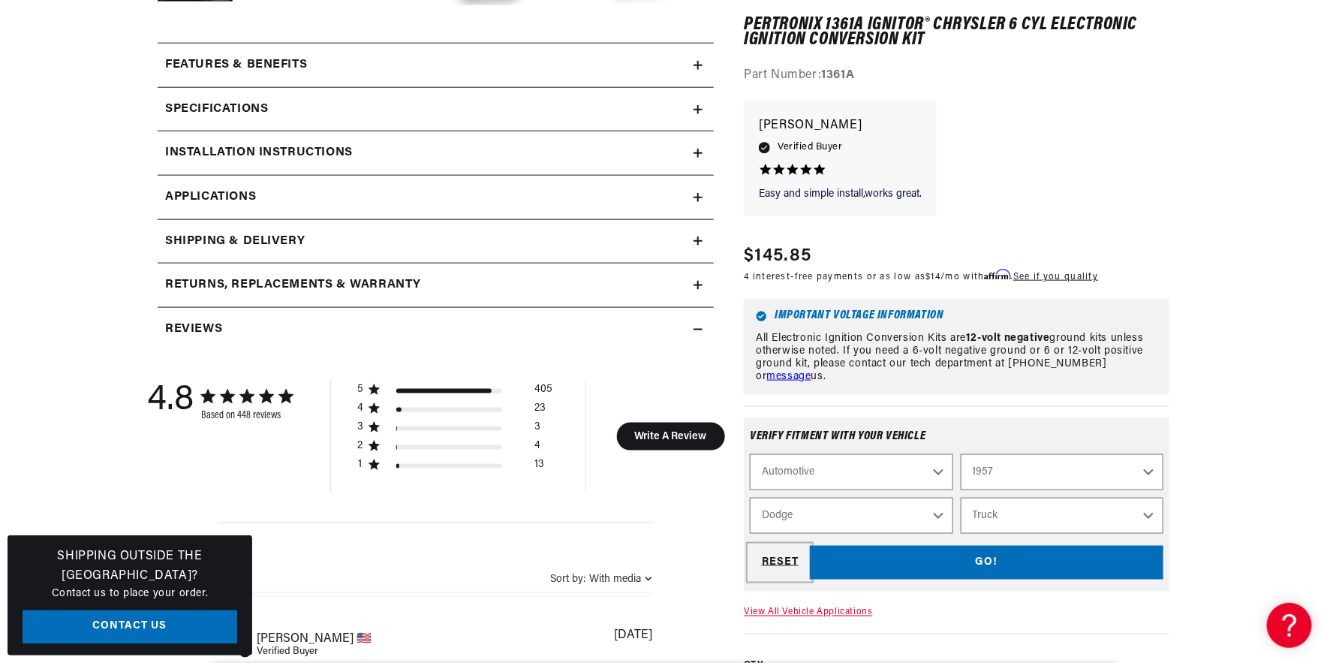
select select "Make"
select select "Model"
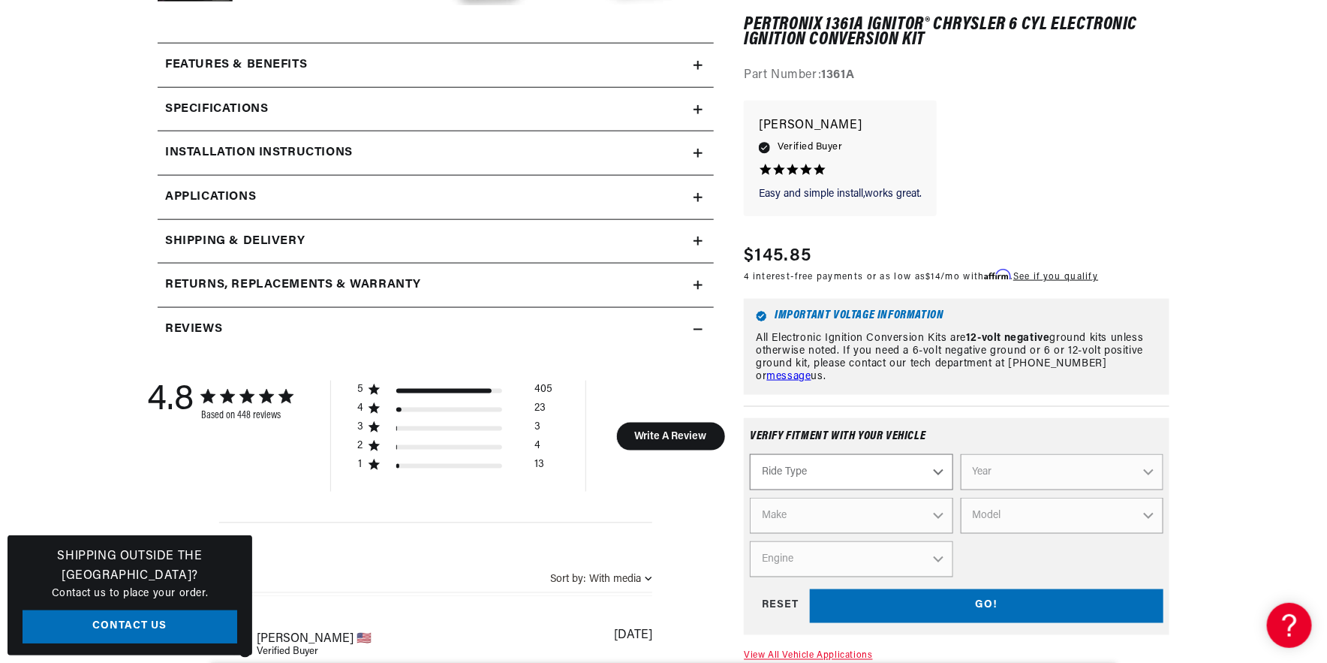
drag, startPoint x: 781, startPoint y: 556, endPoint x: 940, endPoint y: 471, distance: 180.7
click at [940, 471] on select "Ride Type Automotive Agricultural Industrial Marine Motorcycle" at bounding box center [851, 473] width 203 height 36
select select "Automotive"
click at [750, 455] on select "Ride Type Automotive Agricultural Industrial Marine Motorcycle" at bounding box center [851, 473] width 203 height 36
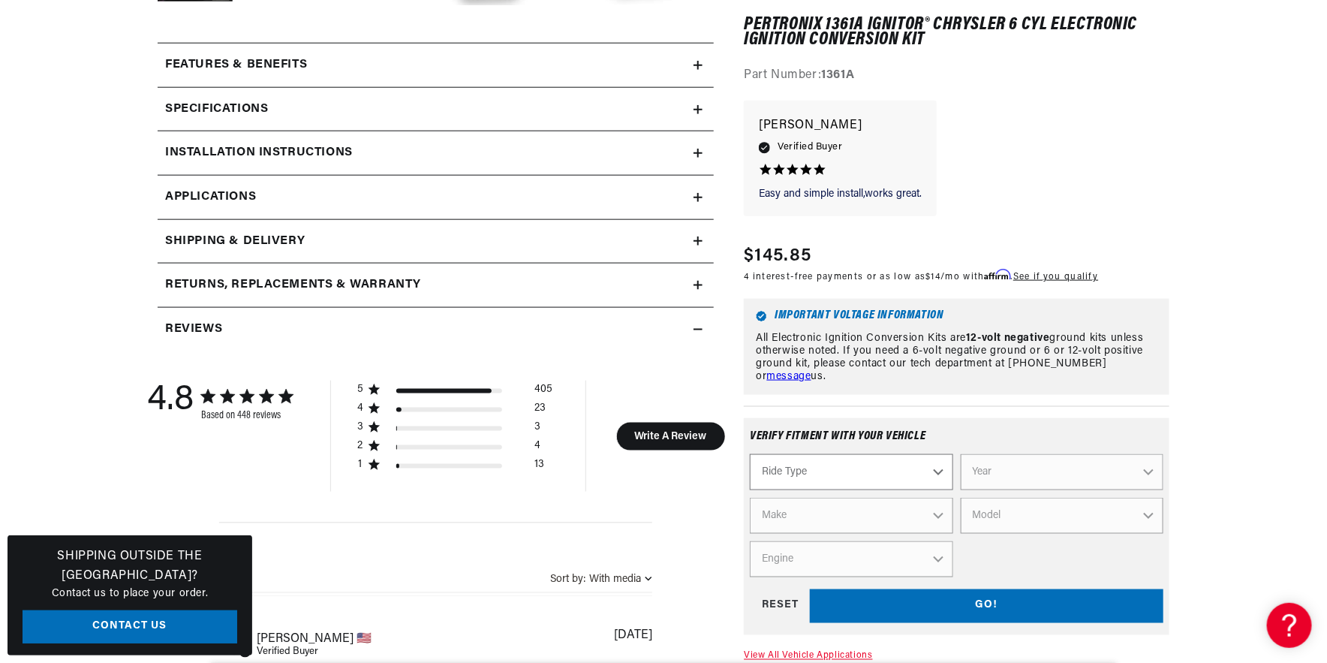
select select "Automotive"
click at [1151, 474] on select "Year 2024 2023 2022 2021 2020 2019 2018 2017 2016 2015 2014 2013 2012 2011 2010…" at bounding box center [1062, 473] width 203 height 36
select select "1957"
click at [961, 455] on select "Year 2024 2023 2022 2021 2020 2019 2018 2017 2016 2015 2014 2013 2012 2011 2010…" at bounding box center [1062, 473] width 203 height 36
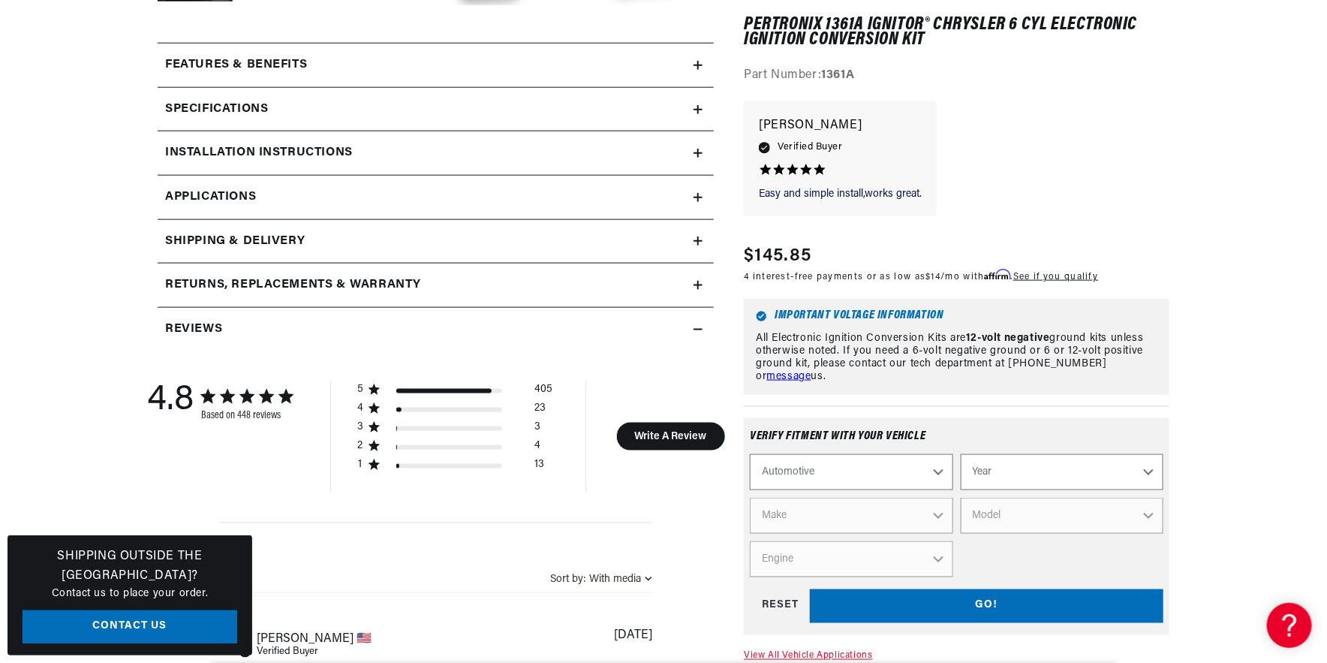
select select "1957"
click at [937, 511] on select "Make Alfa Romeo Aston Martin Austin Healey Buick Cadillac Chevrolet Chrysler Do…" at bounding box center [851, 516] width 203 height 36
select select "Dodge"
click at [750, 498] on select "Make Alfa Romeo Aston Martin Austin Healey Buick Cadillac Chevrolet Chrysler Do…" at bounding box center [851, 516] width 203 height 36
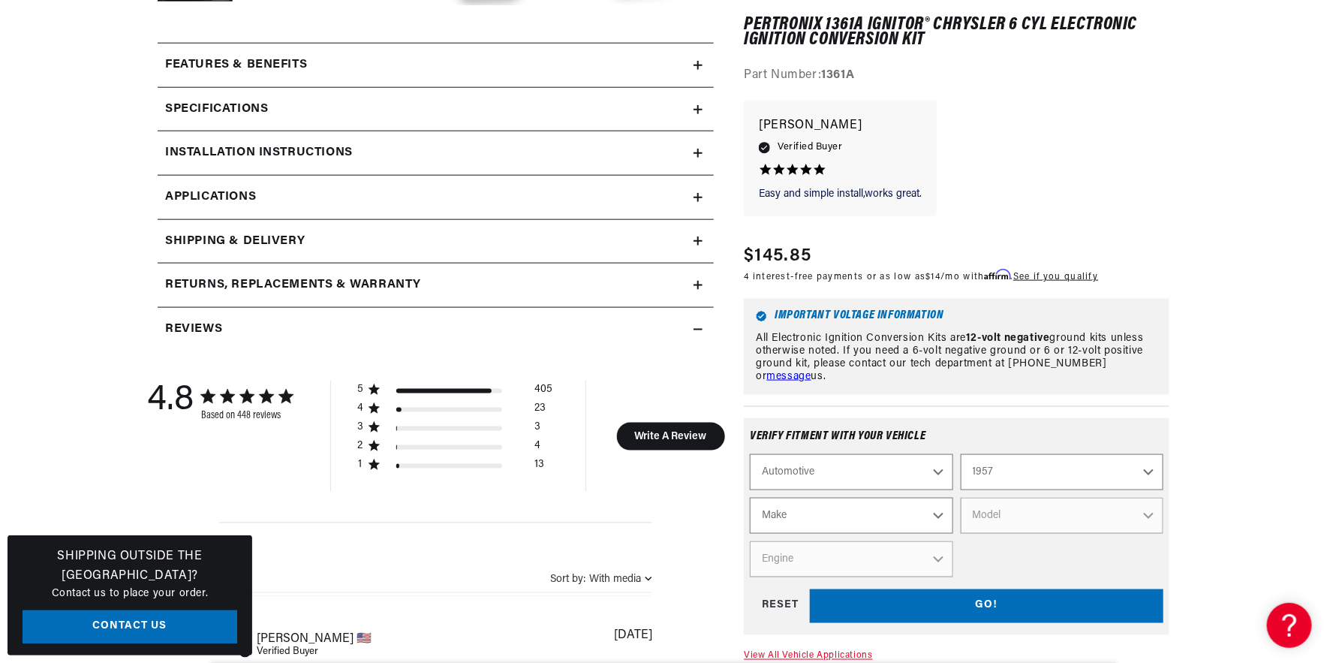
select select "Dodge"
click at [1149, 513] on select "Model Coronet Custom Truck" at bounding box center [1062, 516] width 203 height 36
select select "Truck"
click at [961, 498] on select "Model Coronet Custom Truck" at bounding box center [1062, 516] width 203 height 36
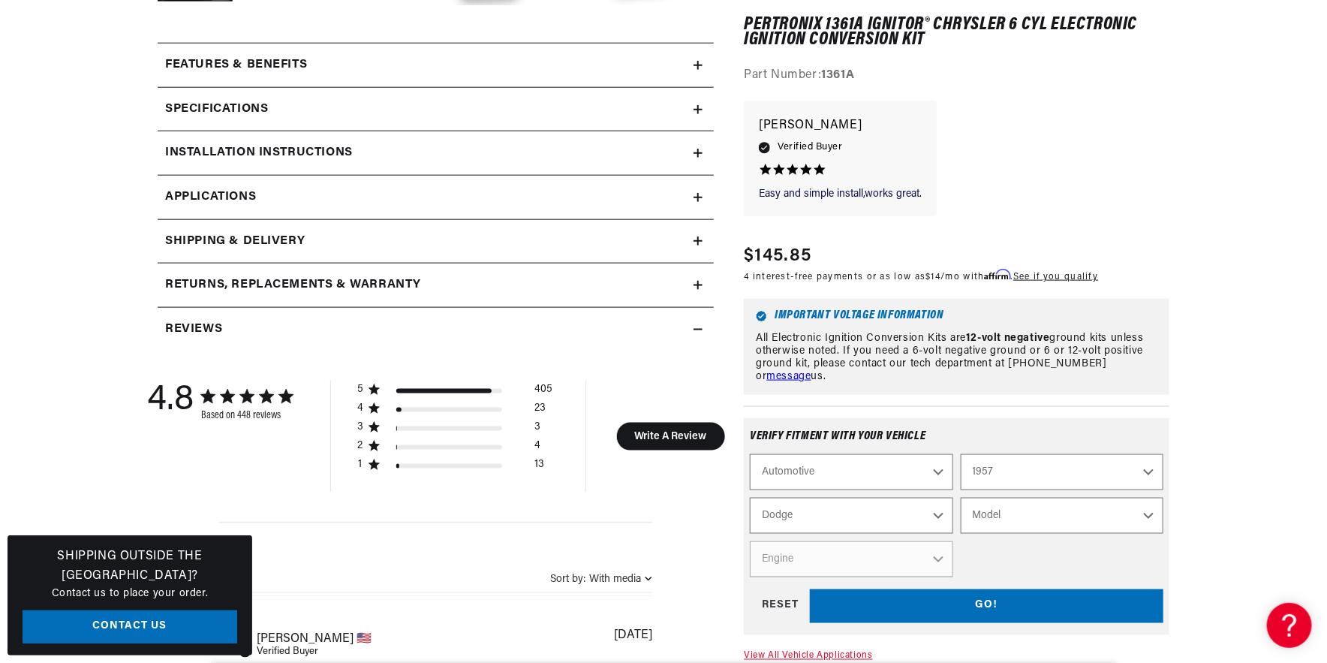
select select "Truck"
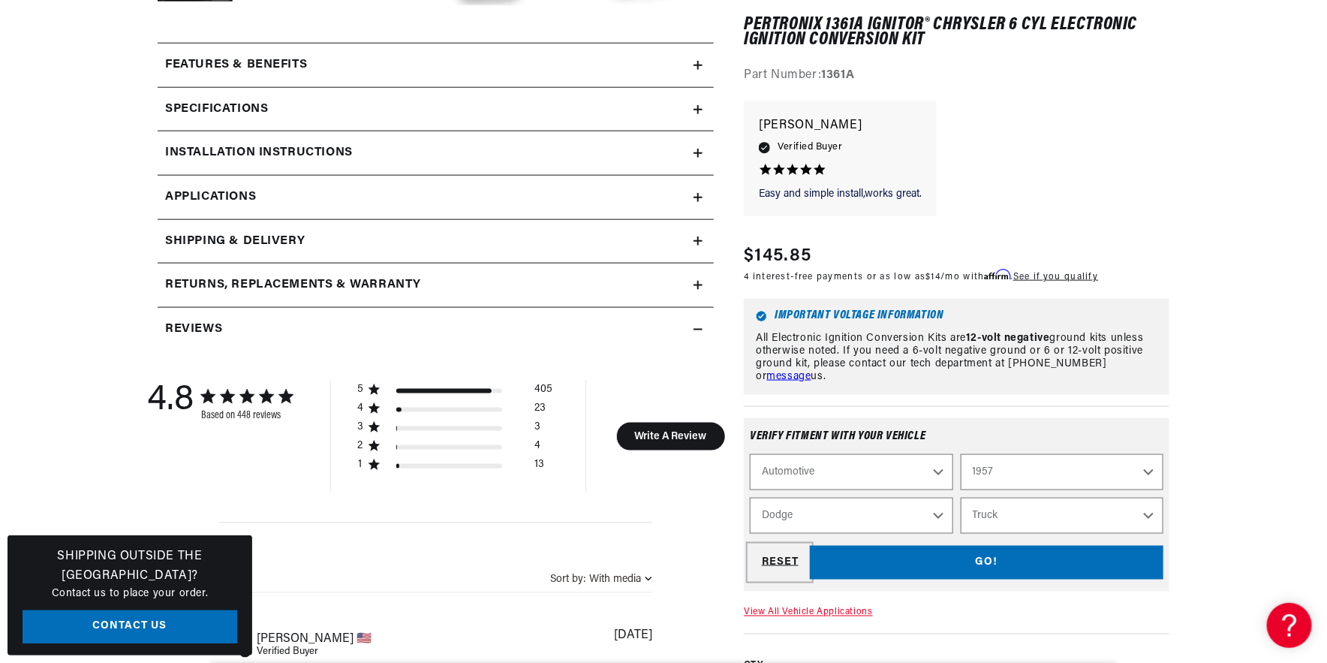
click at [775, 551] on div "RESET" at bounding box center [780, 563] width 60 height 34
select select "Ride Type"
select select "Year"
select select "Make"
select select "Model"
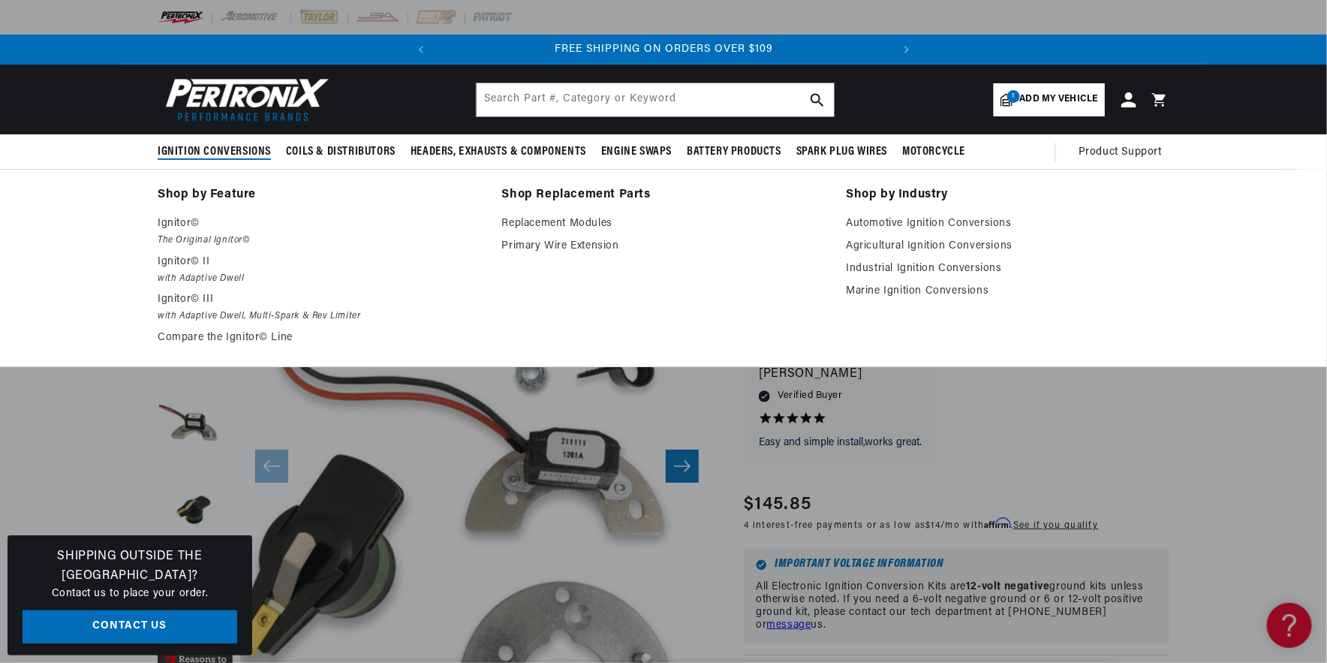
click at [224, 148] on span "Ignition Conversions" at bounding box center [214, 152] width 113 height 16
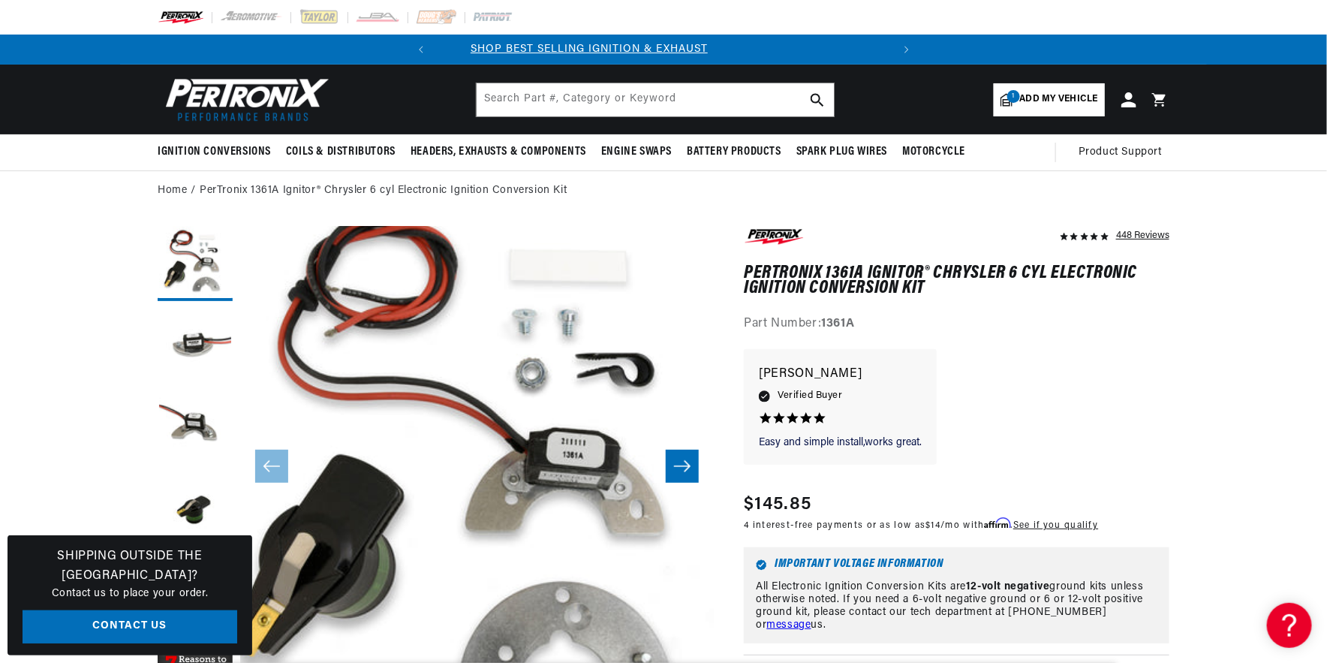
scroll to position [0, 0]
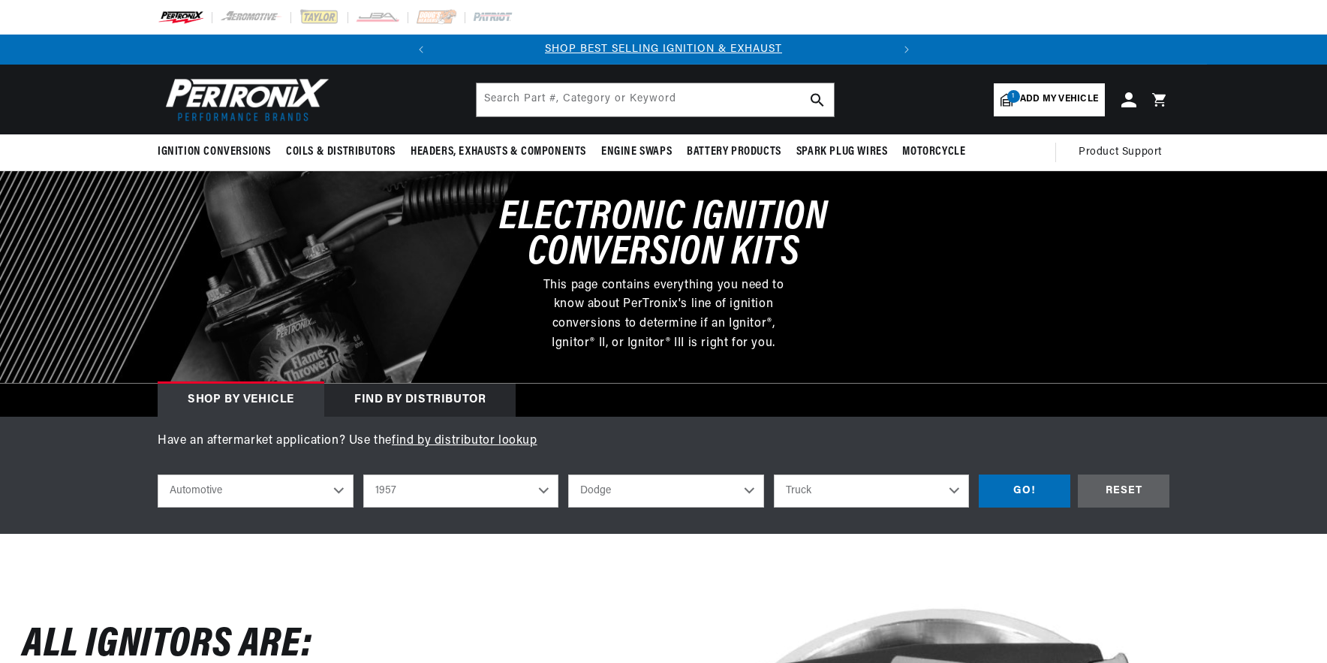
select select "1957"
select select "Dodge"
select select "Truck"
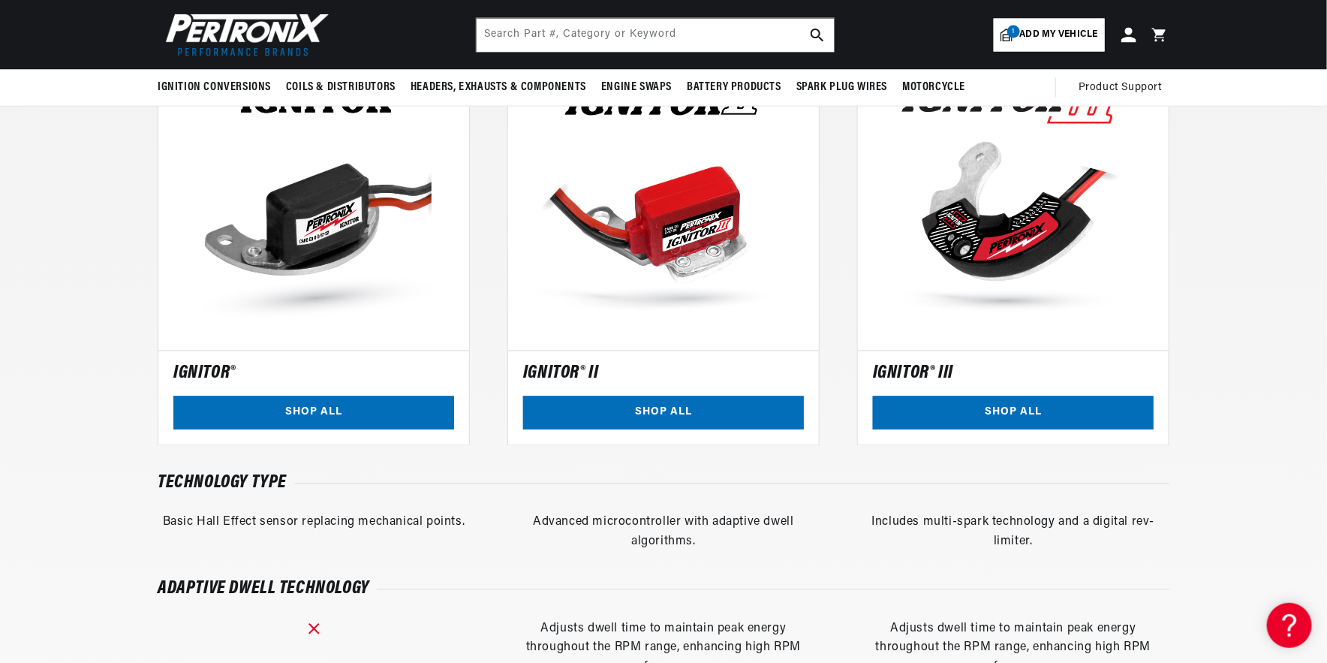
scroll to position [0, 455]
click at [316, 408] on link "SHOP ALL" at bounding box center [313, 413] width 281 height 34
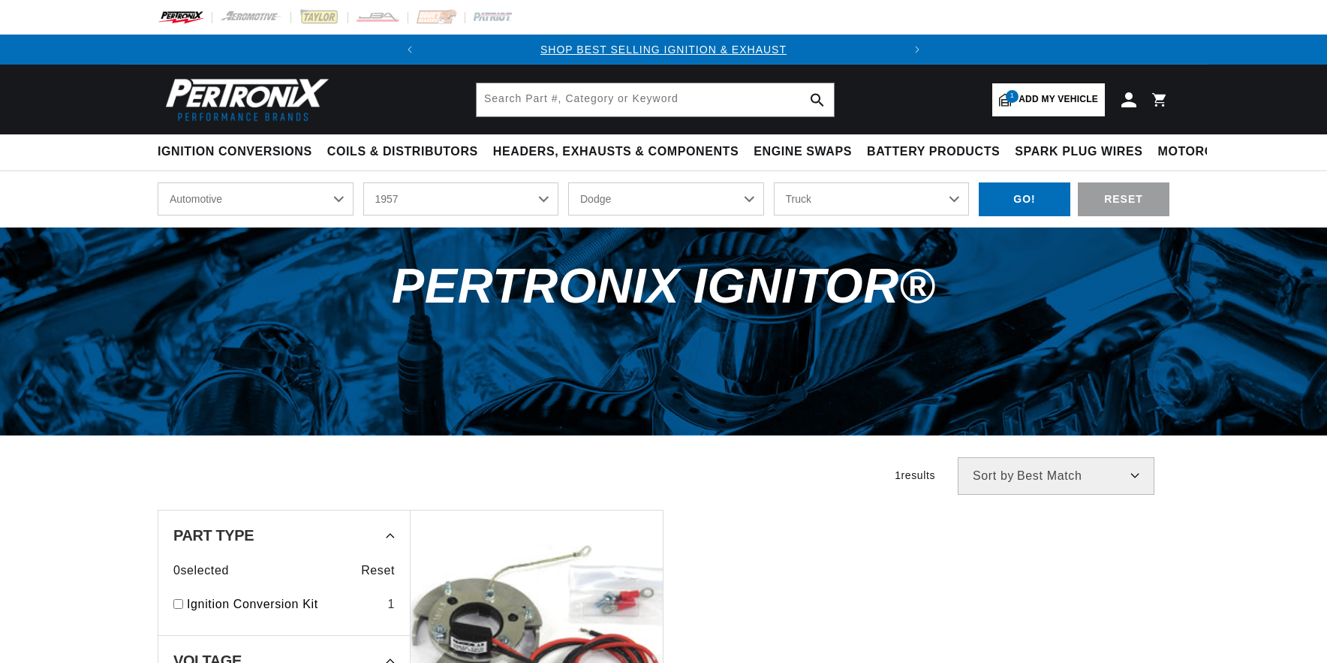
select select "1957"
select select "Dodge"
select select "Truck"
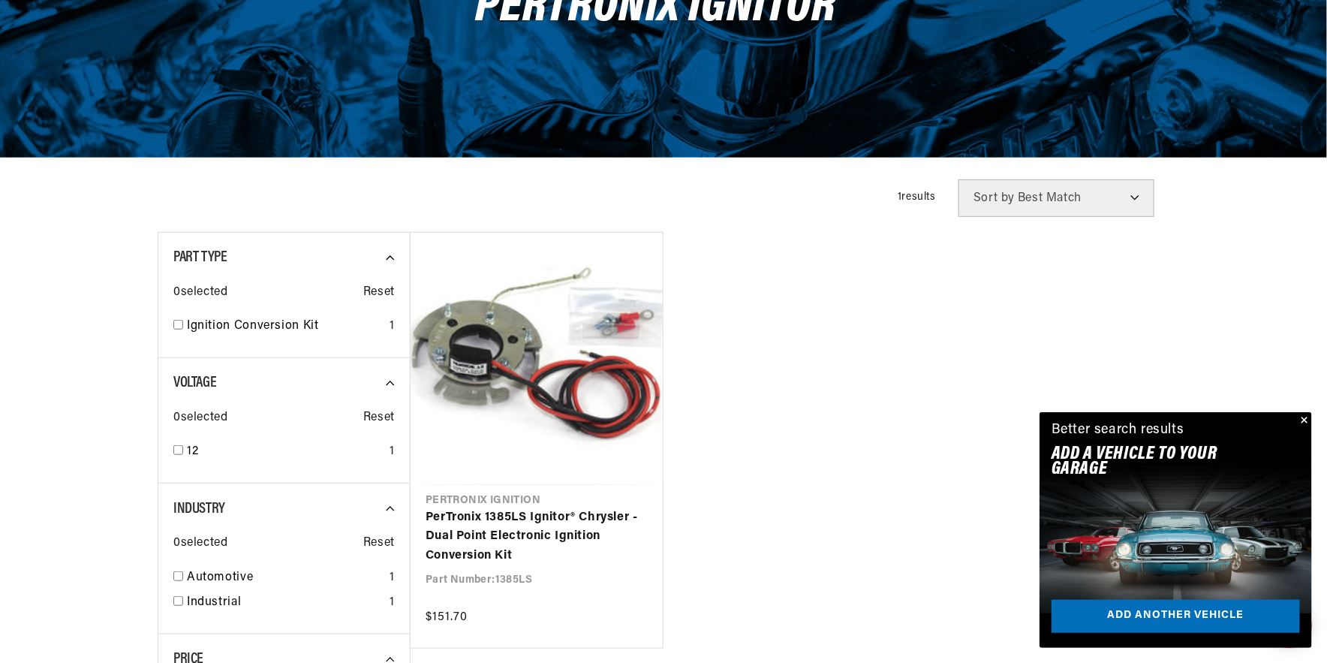
scroll to position [0, 455]
click at [178, 322] on input "checkbox" at bounding box center [178, 325] width 10 height 10
checkbox input "true"
click at [178, 453] on input "checkbox" at bounding box center [178, 450] width 10 height 10
checkbox input "true"
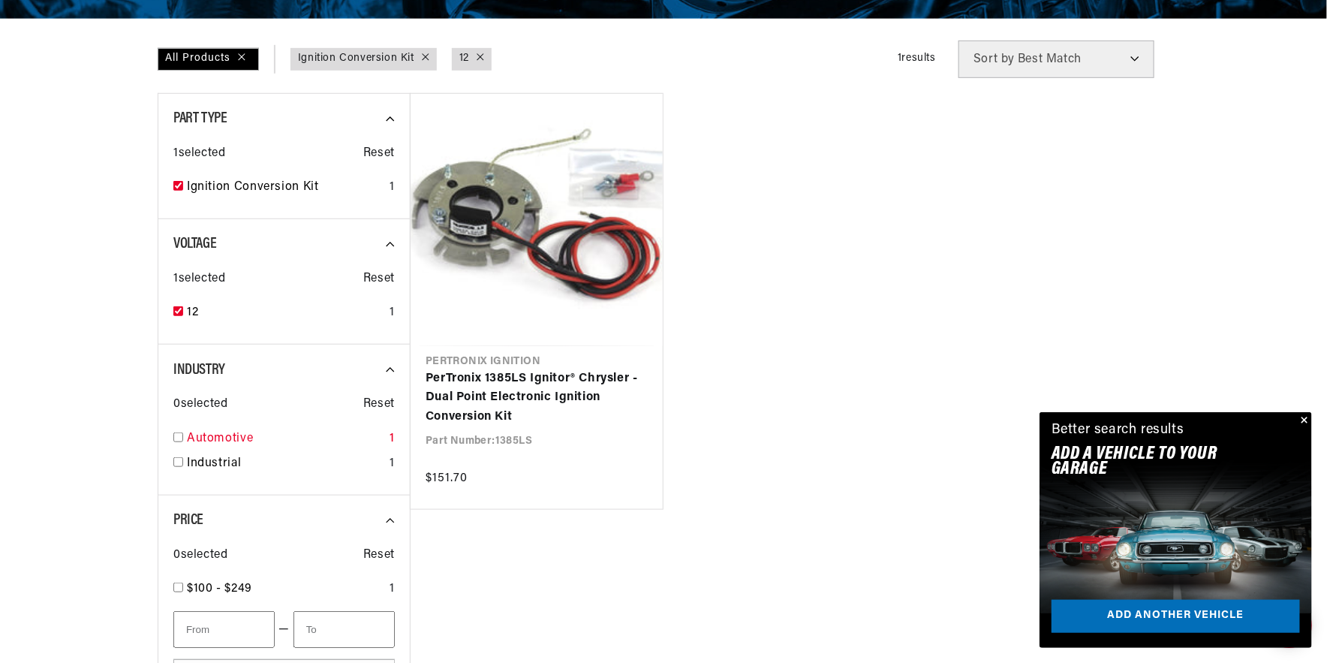
click at [178, 434] on input "checkbox" at bounding box center [178, 437] width 10 height 10
checkbox input "true"
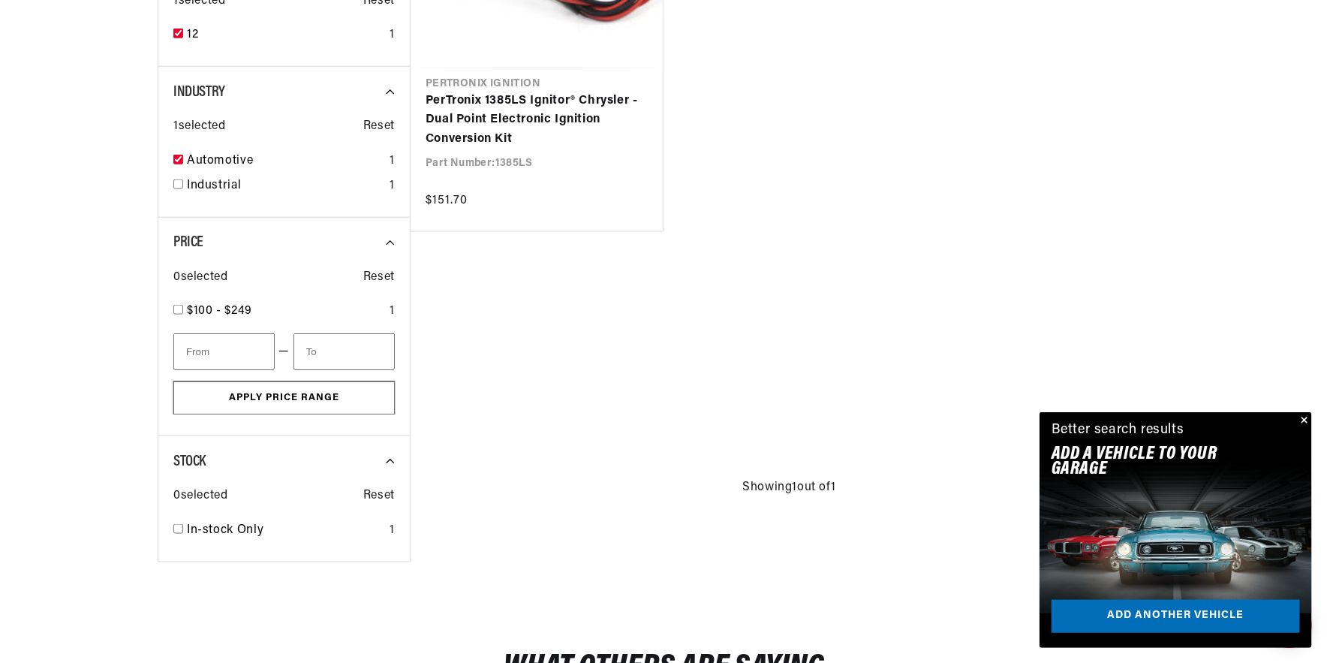
scroll to position [0, 455]
click at [177, 307] on input "checkbox" at bounding box center [178, 310] width 10 height 10
checkbox input "true"
type input "100"
type input "250"
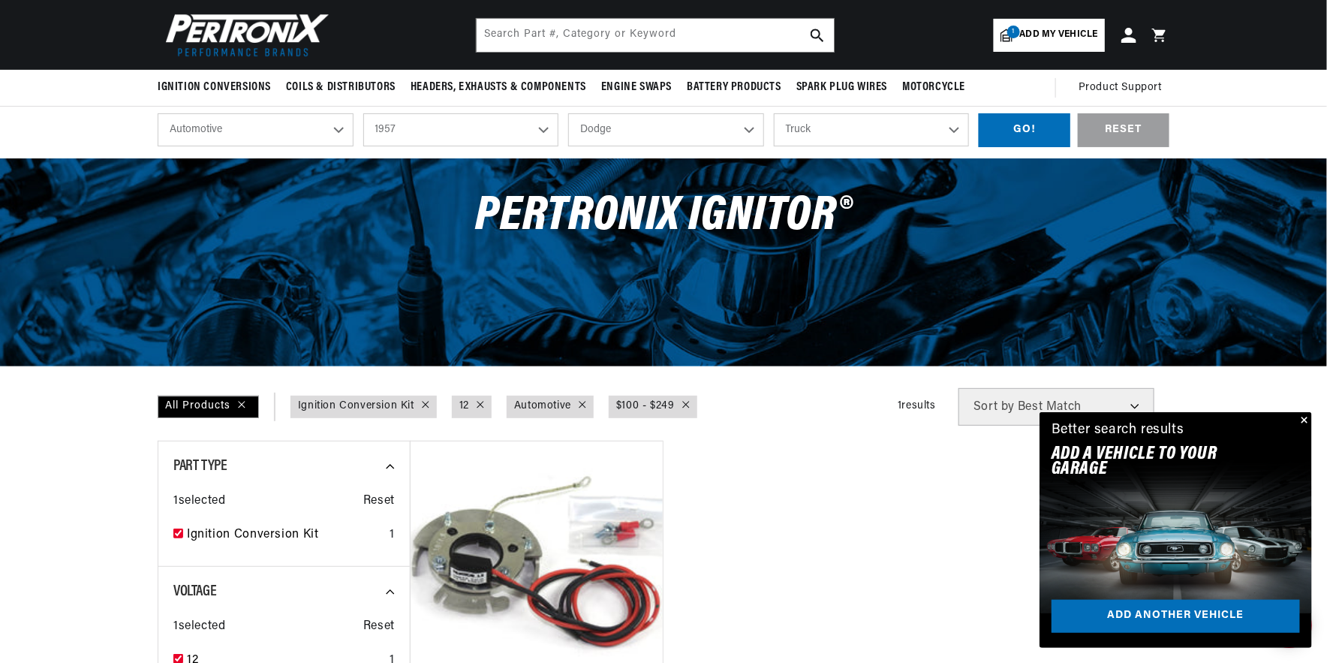
click at [955, 131] on select "Coronet Custom Truck" at bounding box center [872, 129] width 196 height 33
click at [774, 113] on select "Coronet Custom Truck" at bounding box center [872, 129] width 196 height 33
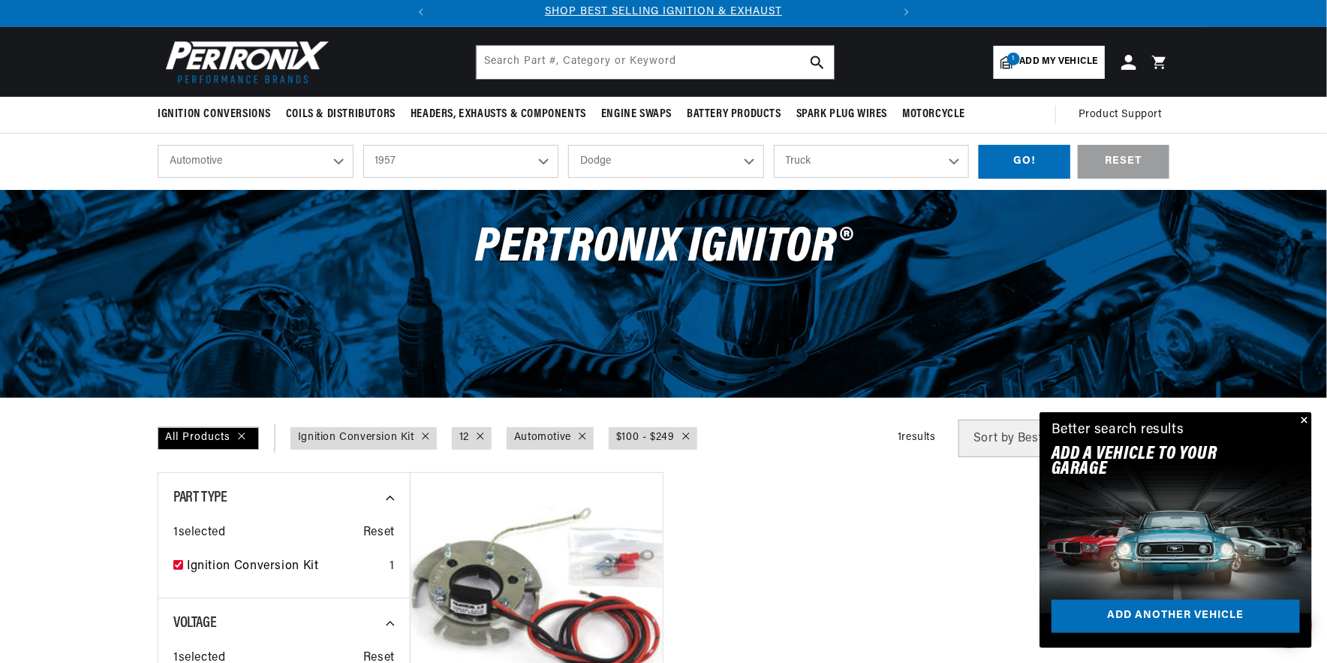
scroll to position [0, 0]
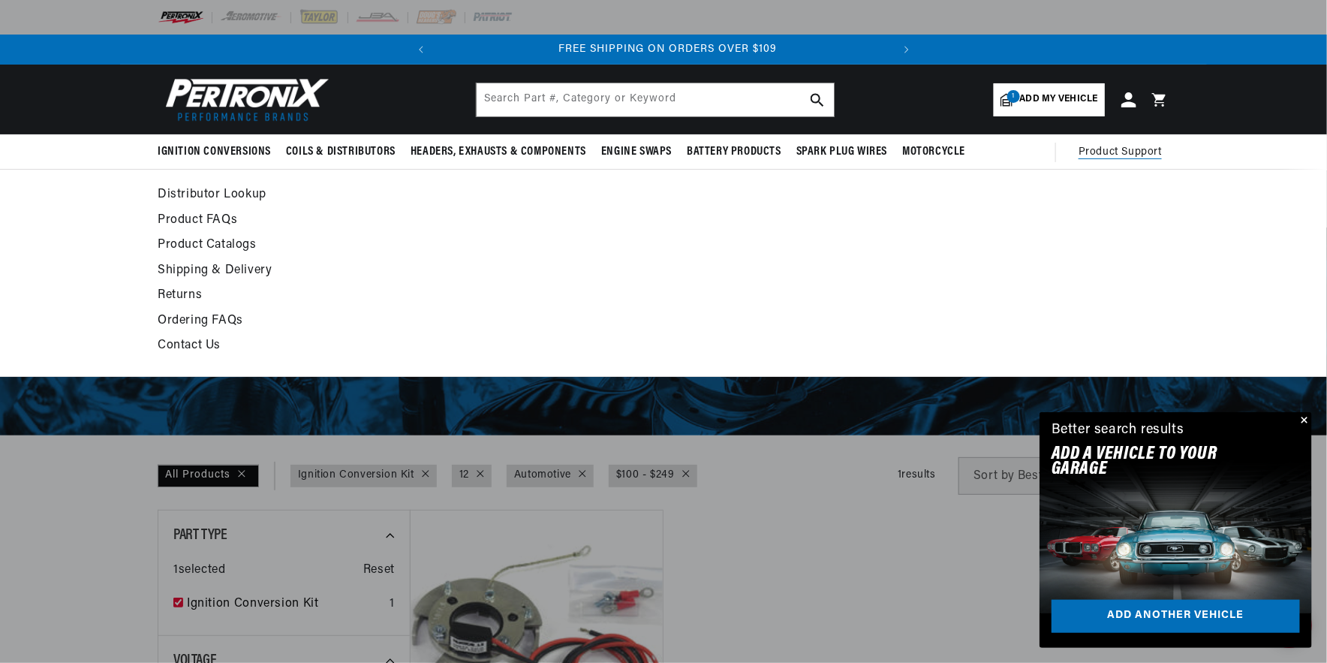
click at [1127, 146] on span "Product Support" at bounding box center [1120, 152] width 83 height 17
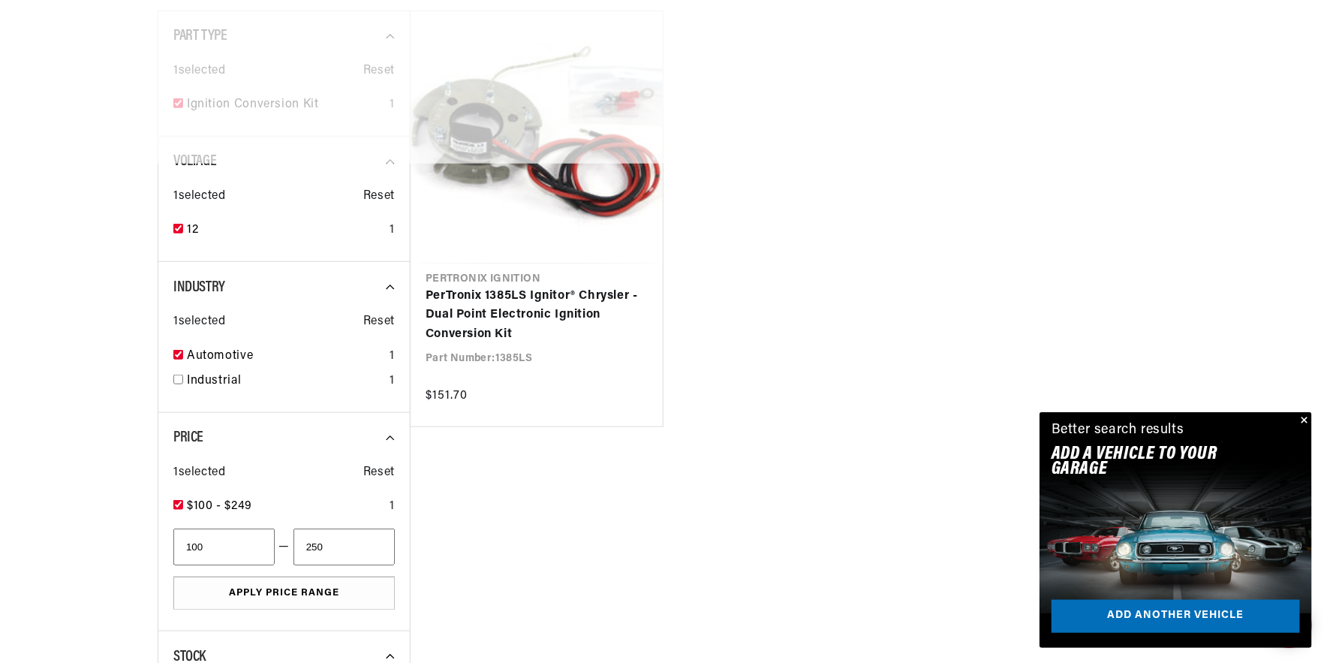
scroll to position [694, 0]
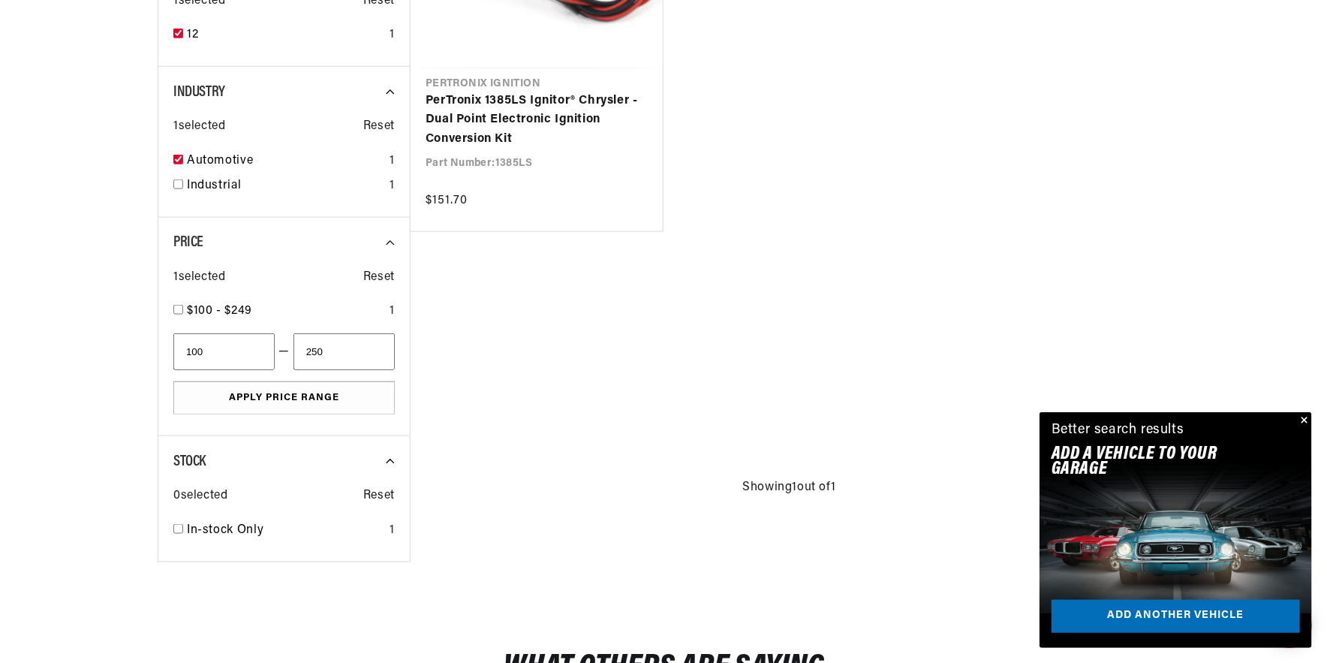
checkbox input "false"
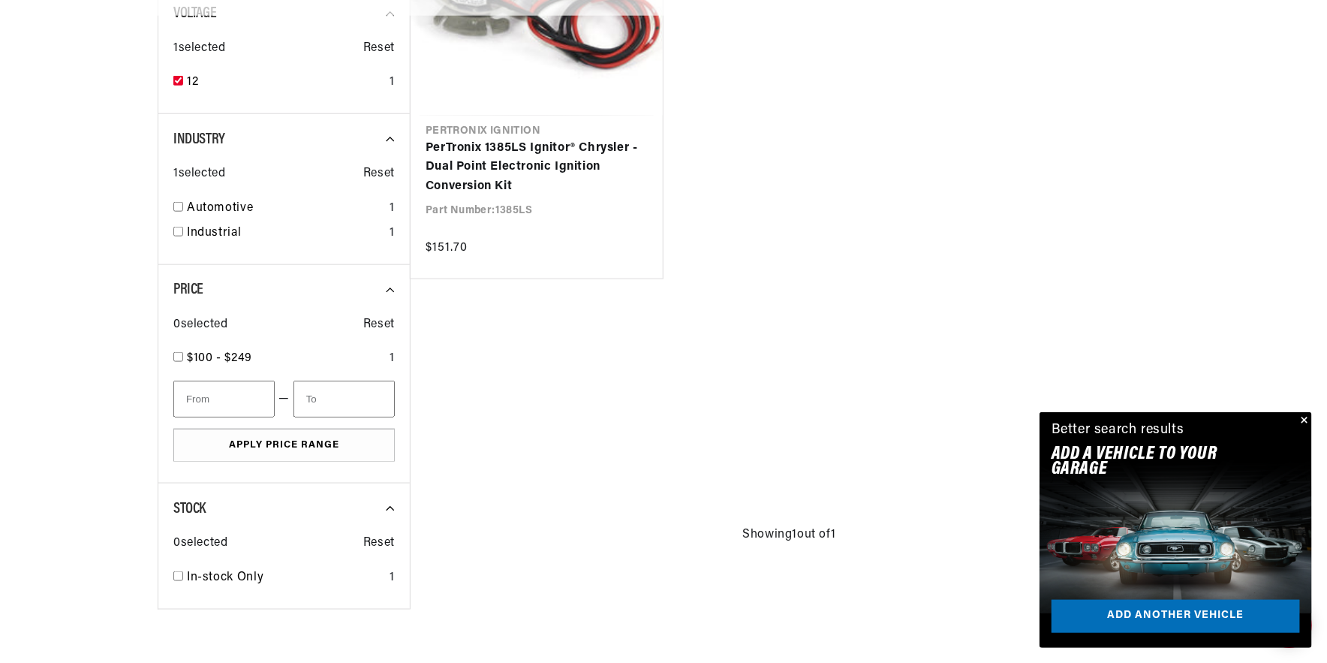
checkbox input "false"
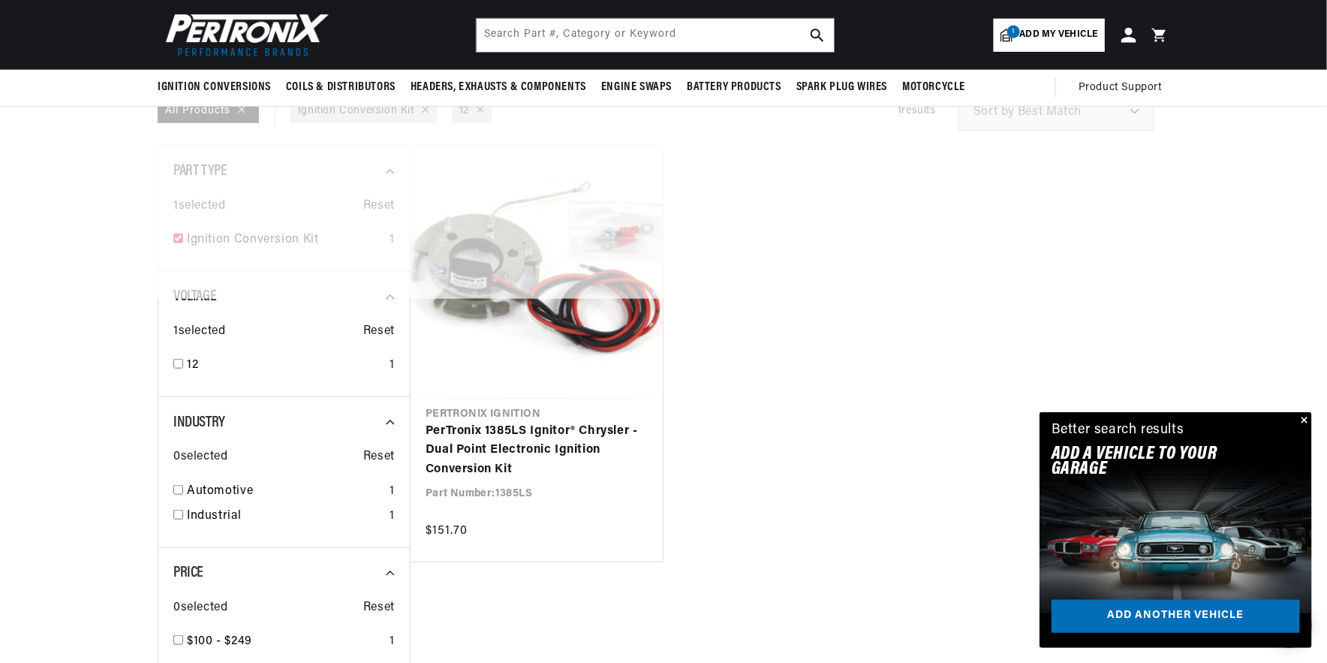
checkbox input "false"
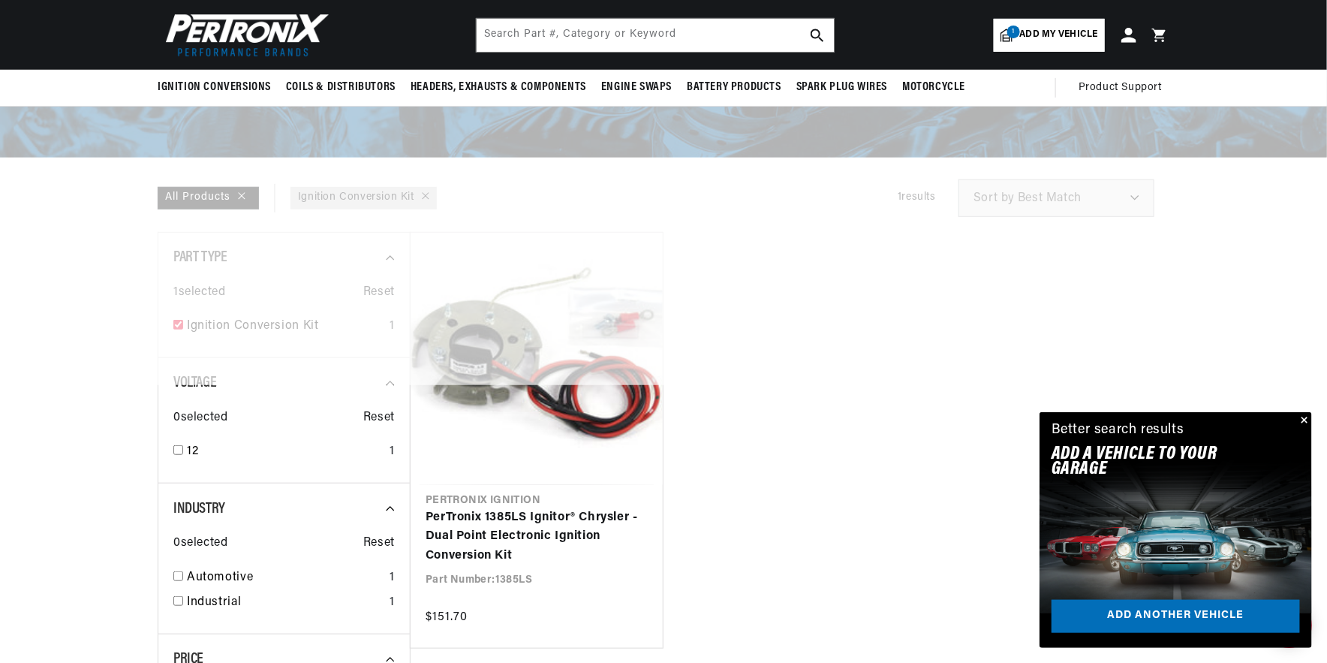
scroll to position [0, 455]
checkbox input "false"
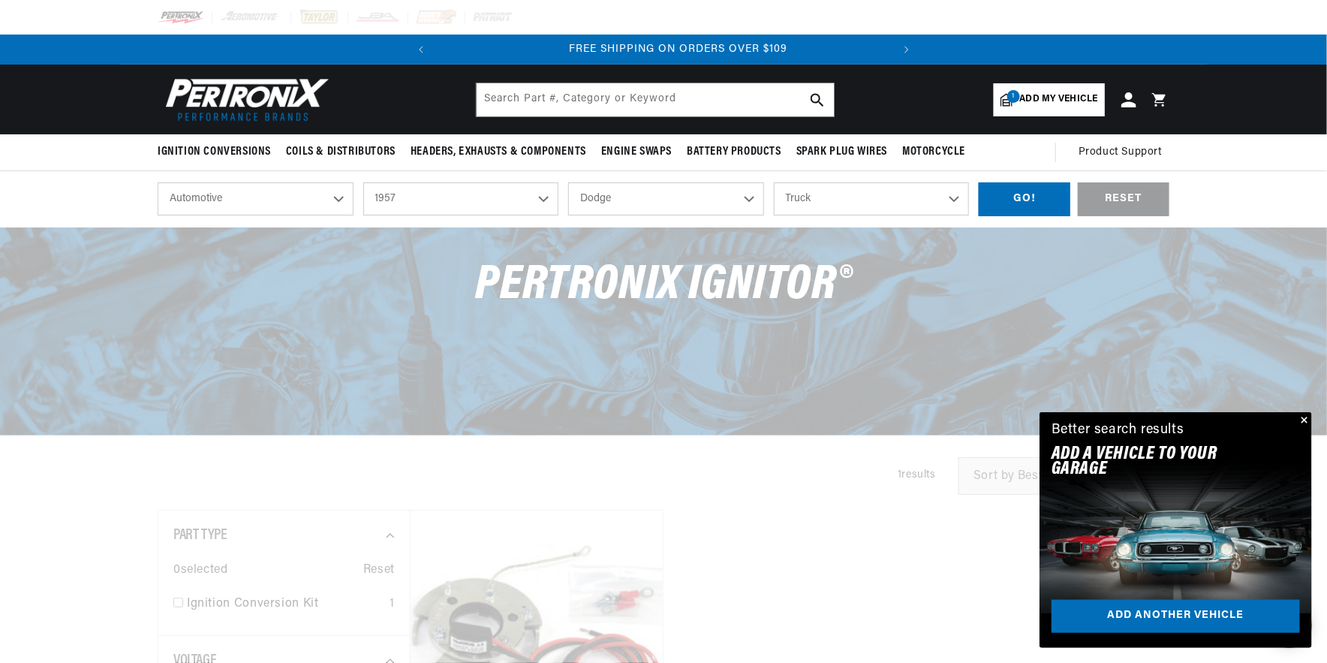
scroll to position [0, 455]
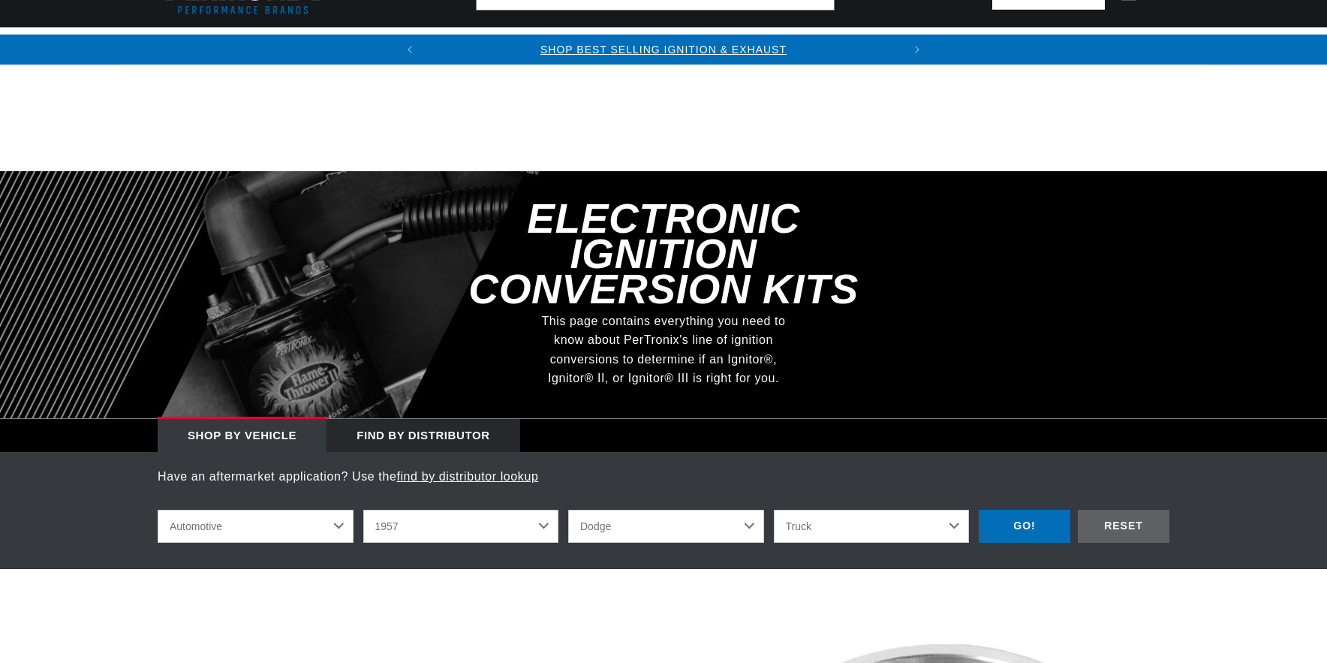
select select "1957"
select select "Dodge"
select select "Truck"
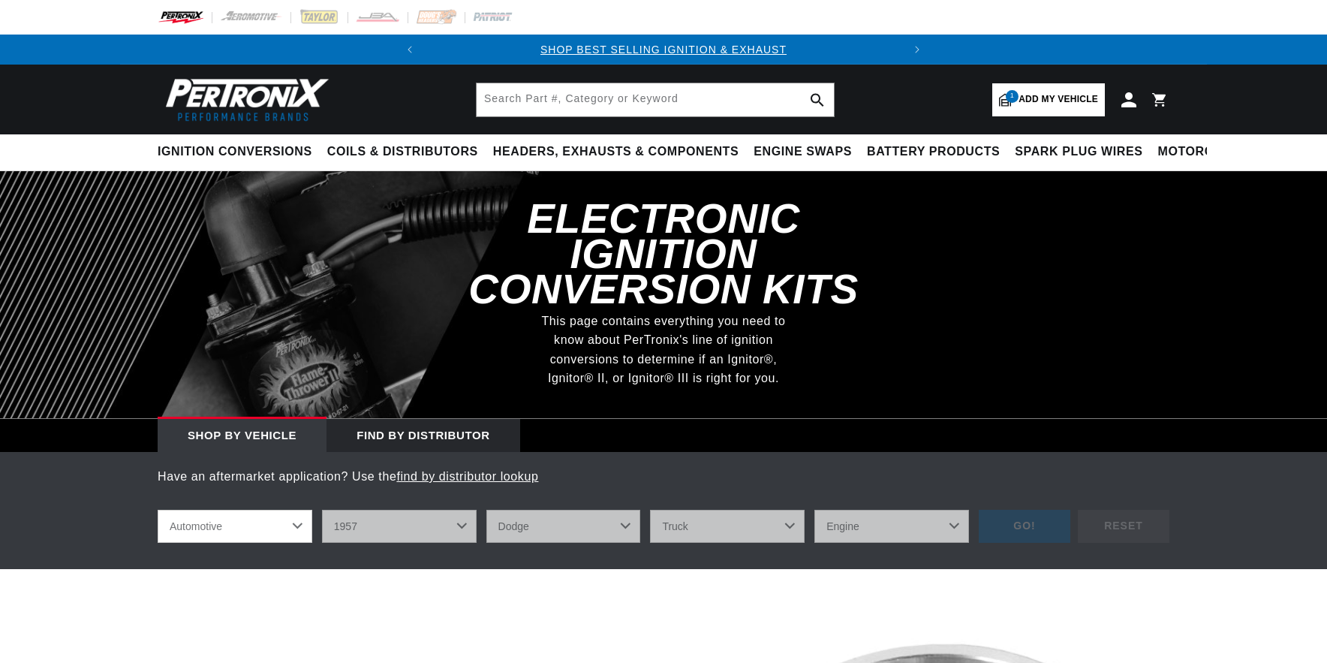
select select "RideType"
select select "1957"
select select "Dodge"
select select "Truck"
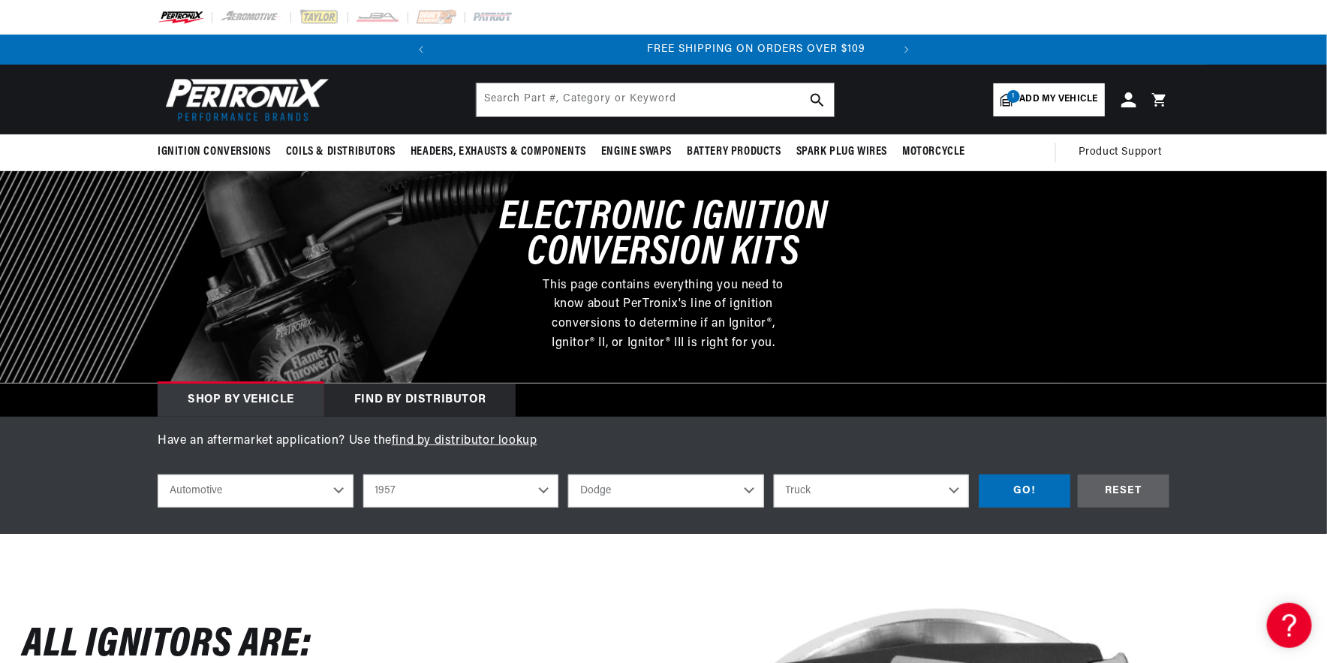
scroll to position [0, 455]
click at [242, 396] on div "Shop by vehicle" at bounding box center [241, 400] width 167 height 33
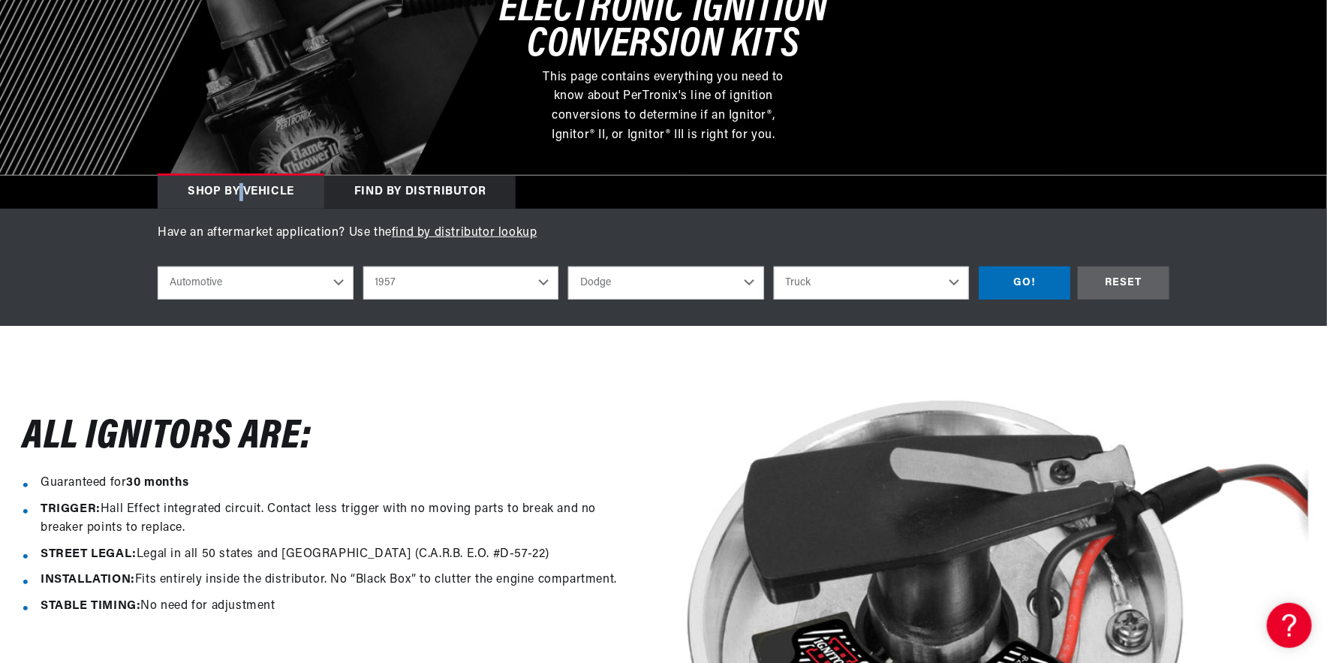
scroll to position [0, 0]
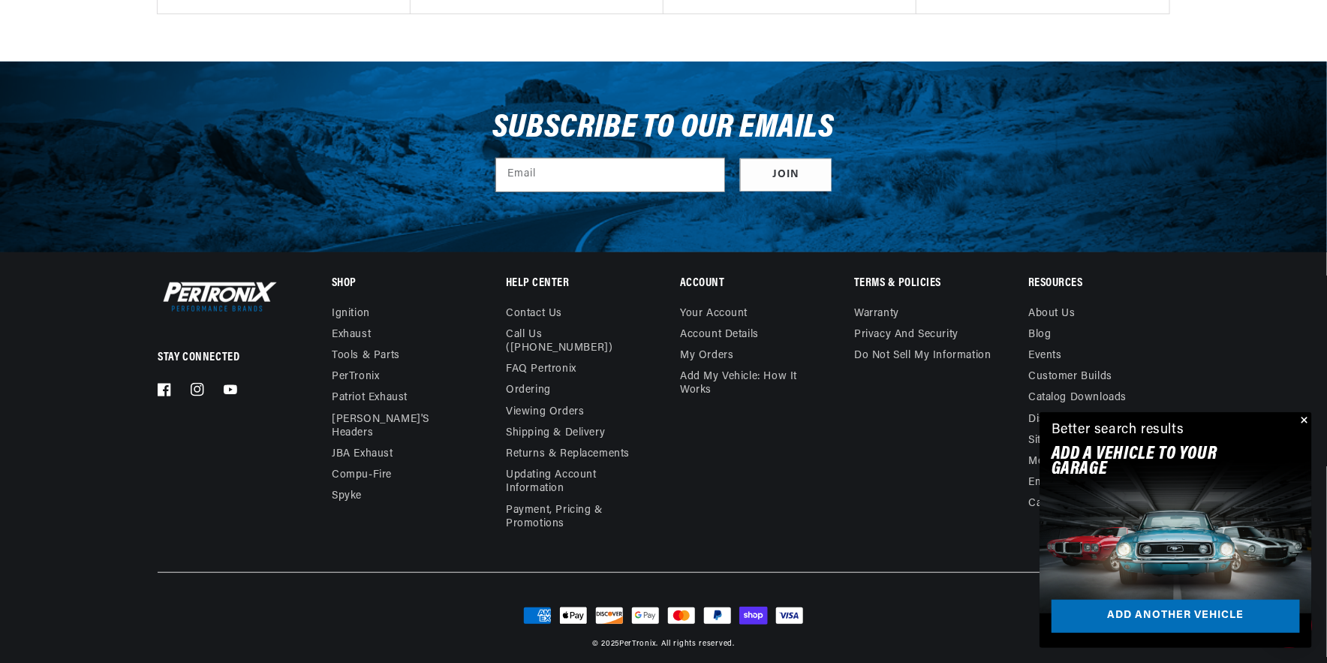
scroll to position [0, 455]
click at [1305, 416] on button "Close" at bounding box center [1303, 421] width 18 height 18
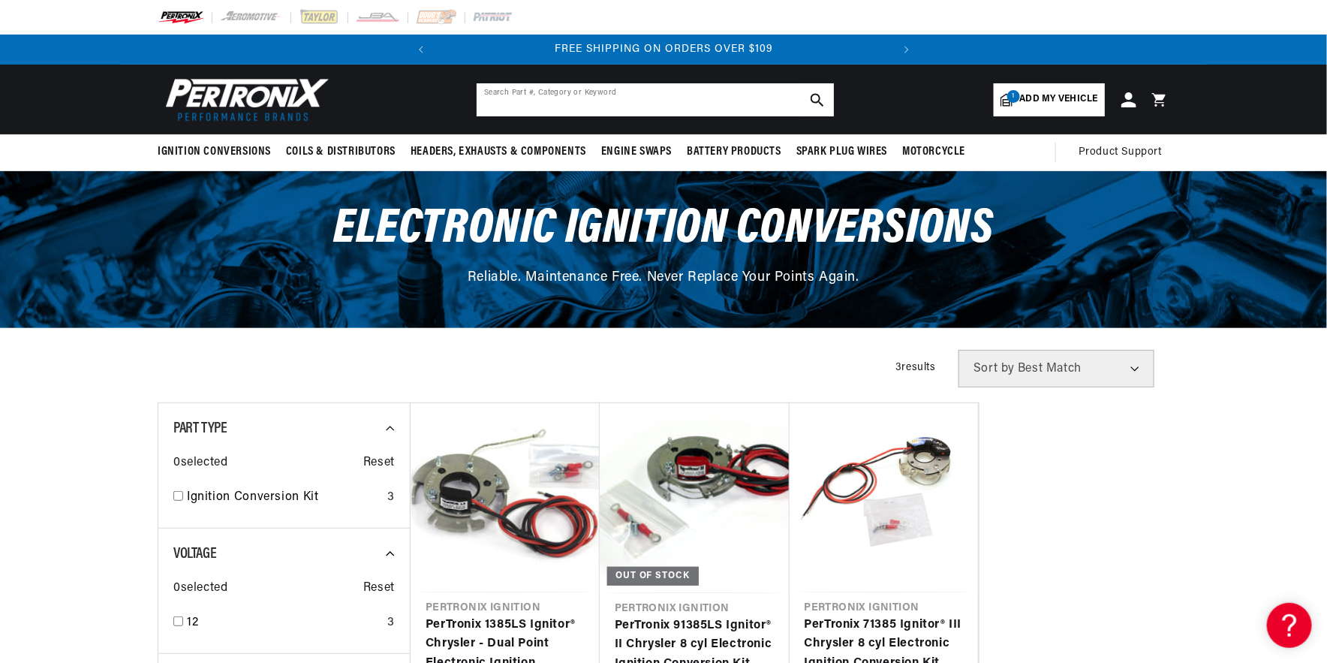
click at [496, 101] on input "text" at bounding box center [655, 99] width 357 height 33
type input "1957 dodge 230" 6 cylinder ignition conv"
click at [815, 97] on icon "search button" at bounding box center [818, 100] width 14 height 14
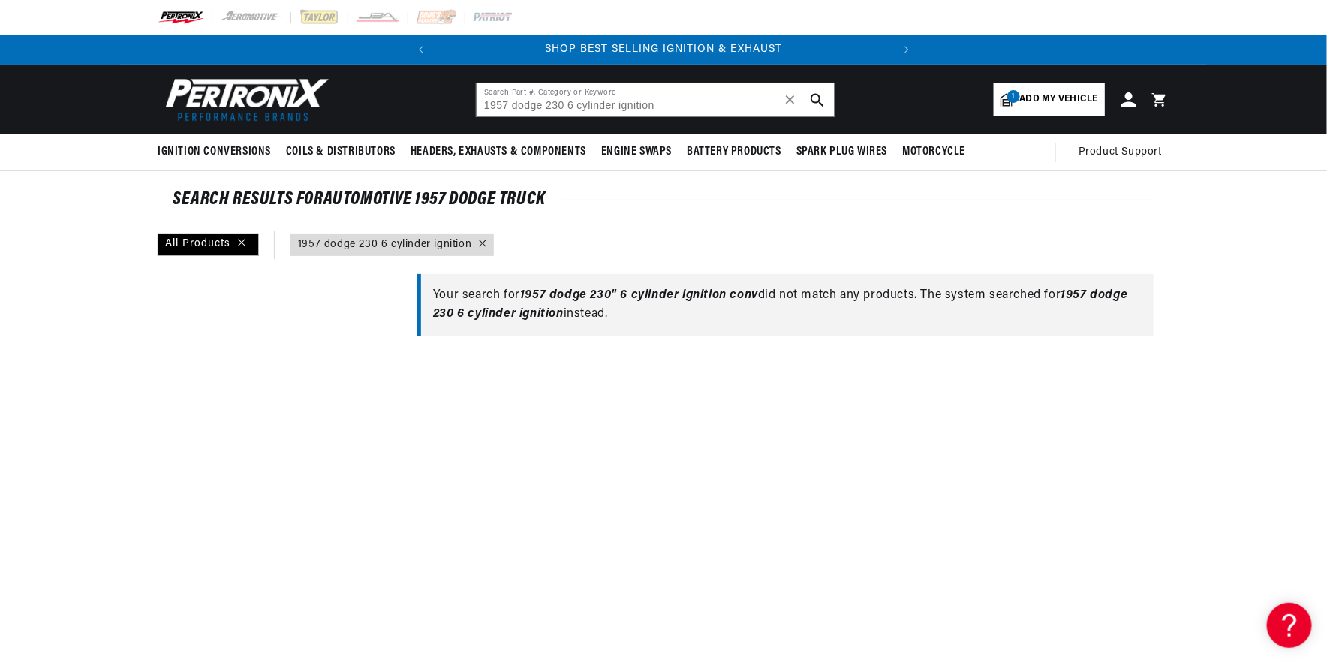
click at [486, 240] on div "query : 1957 dodge 230 6 cylinder ignition" at bounding box center [391, 244] width 203 height 23
